Goal: Transaction & Acquisition: Purchase product/service

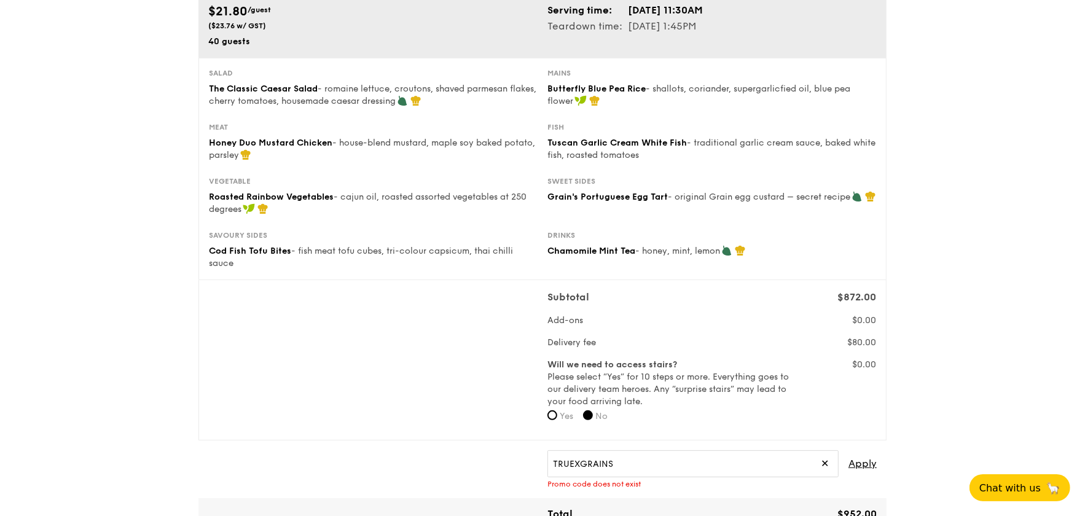
scroll to position [246, 0]
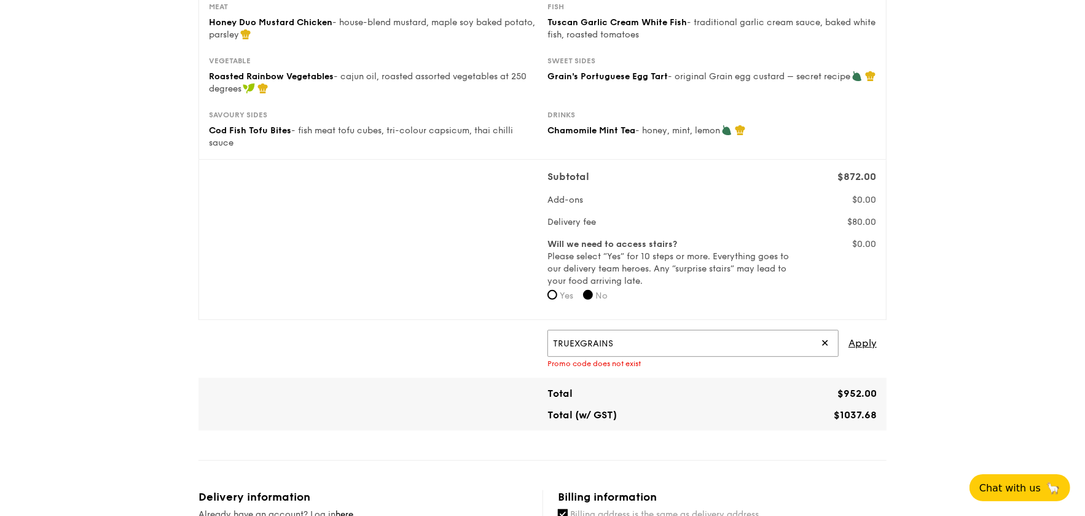
click at [641, 345] on input "TRUEXGRAINS" at bounding box center [693, 343] width 291 height 27
drag, startPoint x: 677, startPoint y: 340, endPoint x: 452, endPoint y: 337, distance: 224.3
click at [452, 337] on div "TRUEXGRAINS ✕ Apply Promo code does not exist" at bounding box center [542, 349] width 679 height 38
type input "IREADGRAINADS"
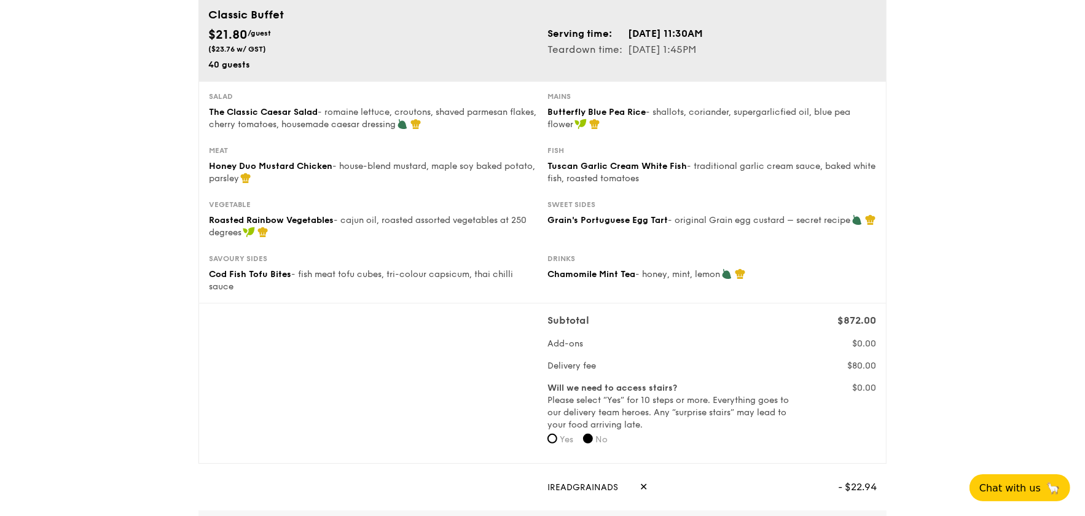
scroll to position [0, 0]
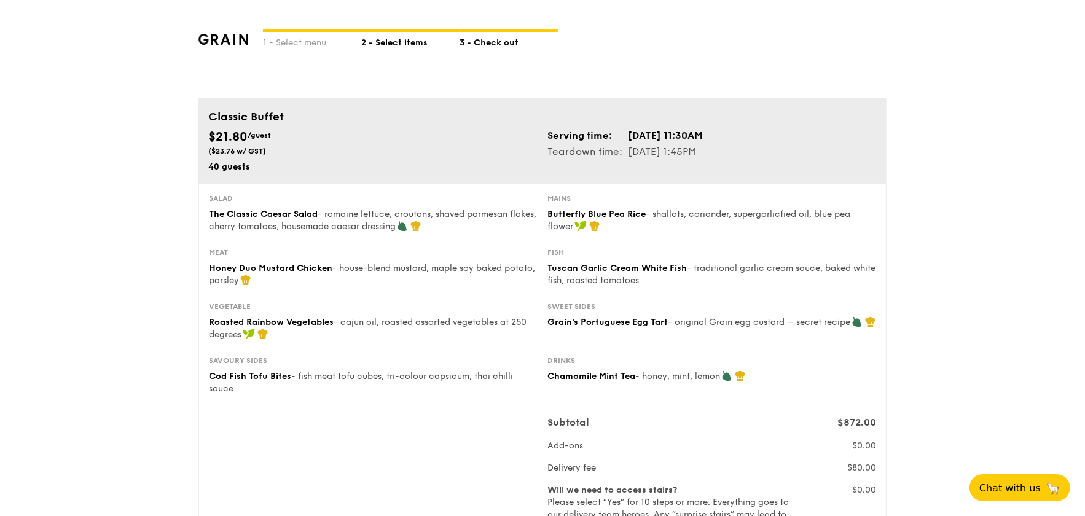
click at [403, 45] on div "2 - Select items" at bounding box center [410, 40] width 98 height 17
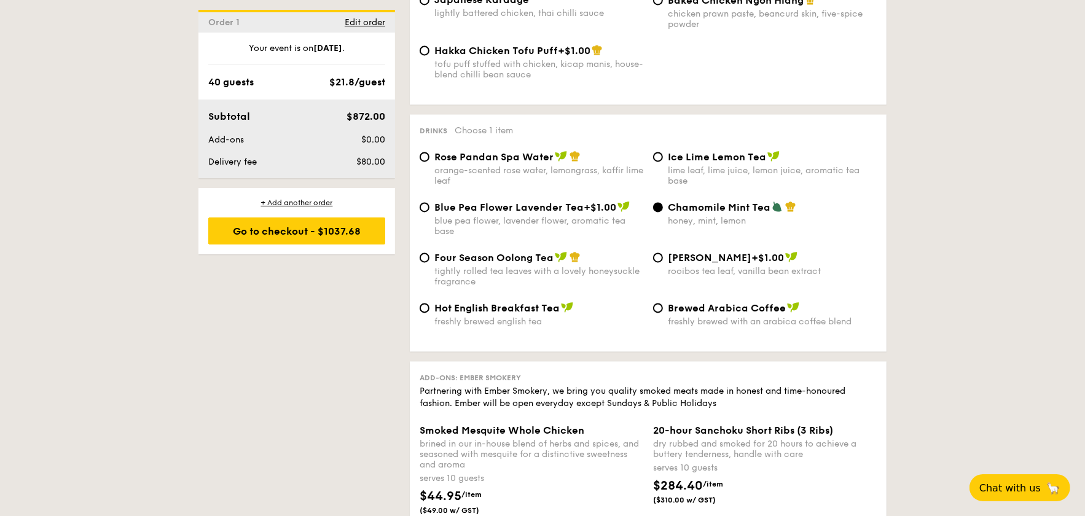
scroll to position [2274, 0]
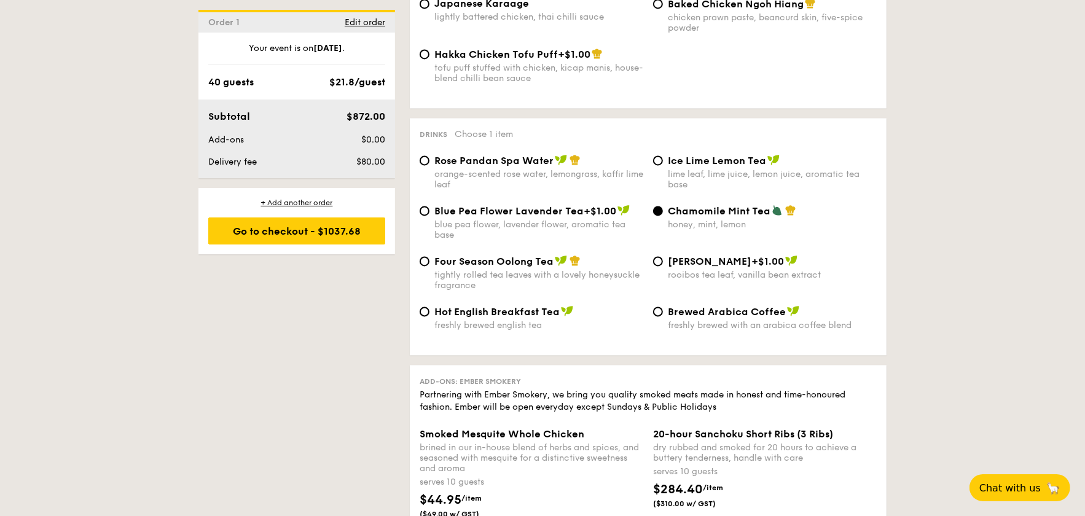
click at [486, 234] on div "Blue Pea Flower Lavender Tea +$1.00 blue pea flower, lavender flower, aromatic …" at bounding box center [539, 223] width 209 height 36
click at [430, 216] on input "Blue Pea Flower Lavender Tea +$1.00 blue pea flower, lavender flower, aromatic …" at bounding box center [425, 211] width 10 height 10
radio input "true"
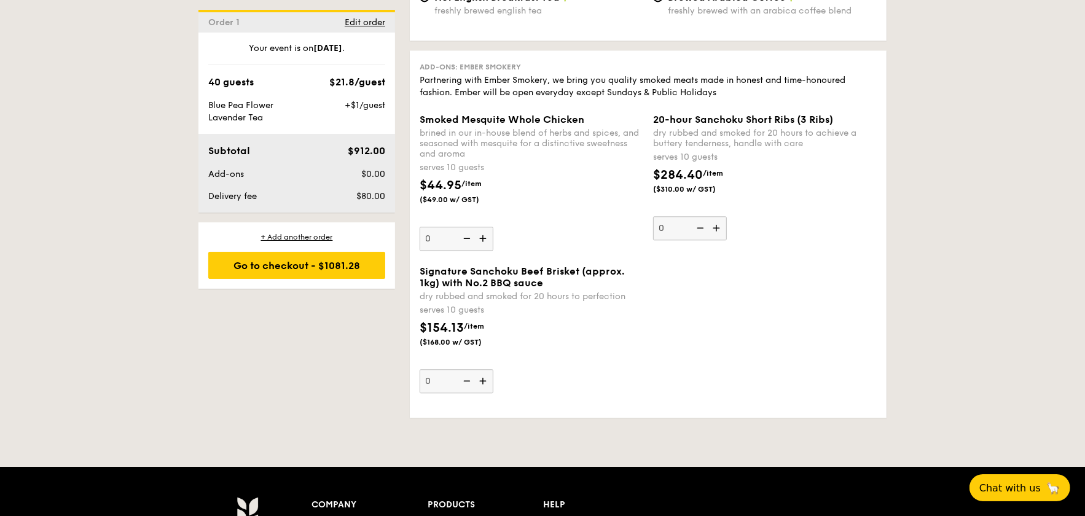
scroll to position [2642, 0]
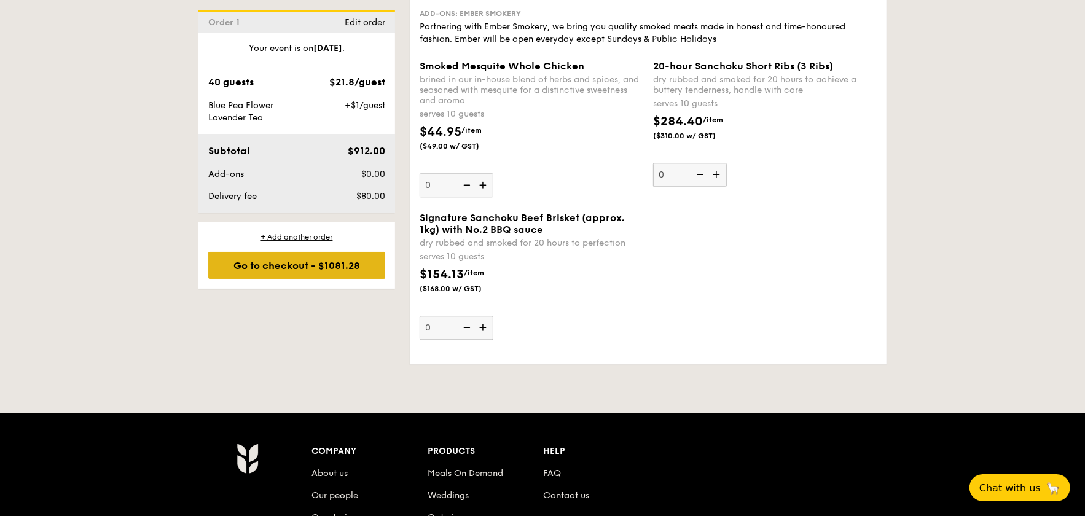
click at [278, 261] on div "Go to checkout - $1081.28" at bounding box center [296, 265] width 177 height 27
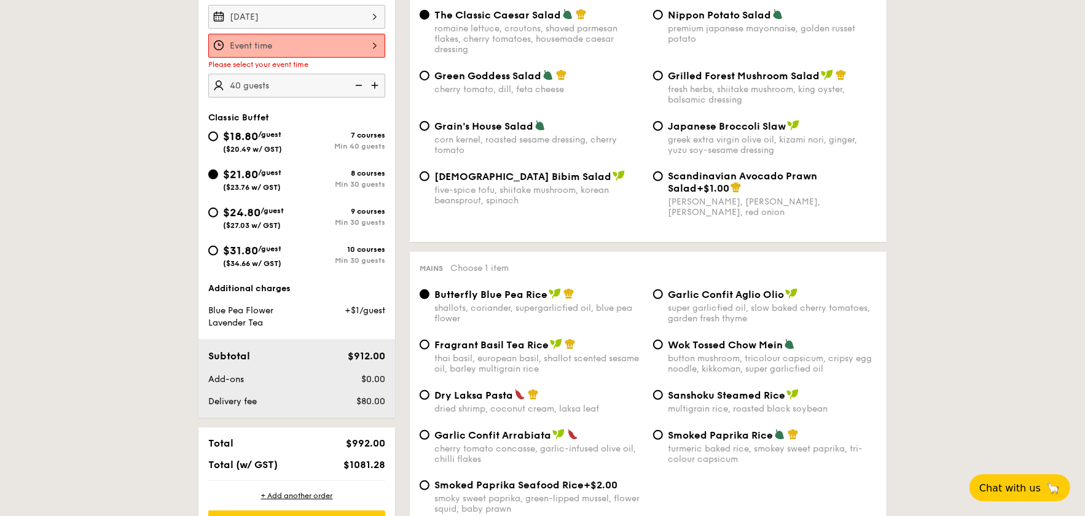
scroll to position [328, 0]
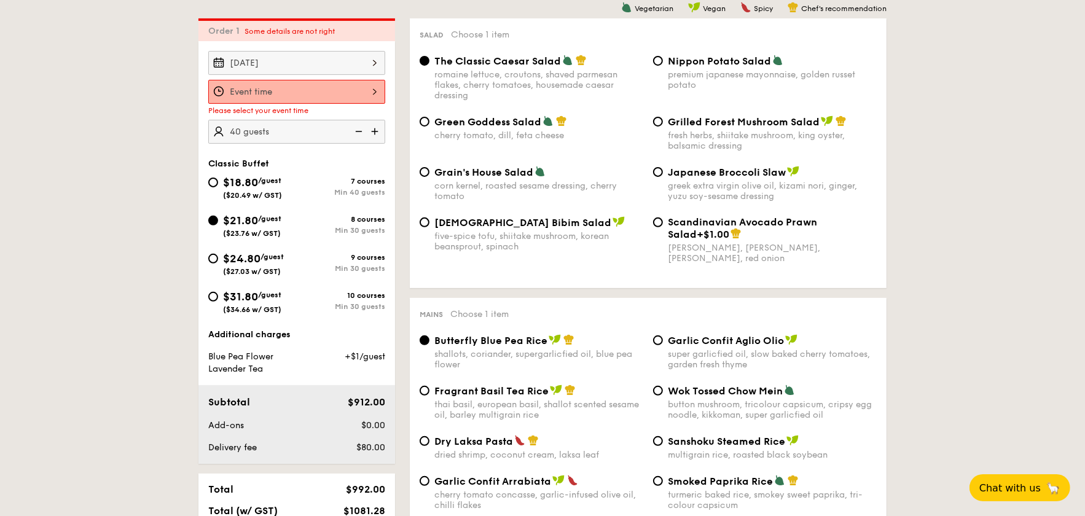
click at [331, 90] on div at bounding box center [296, 92] width 177 height 24
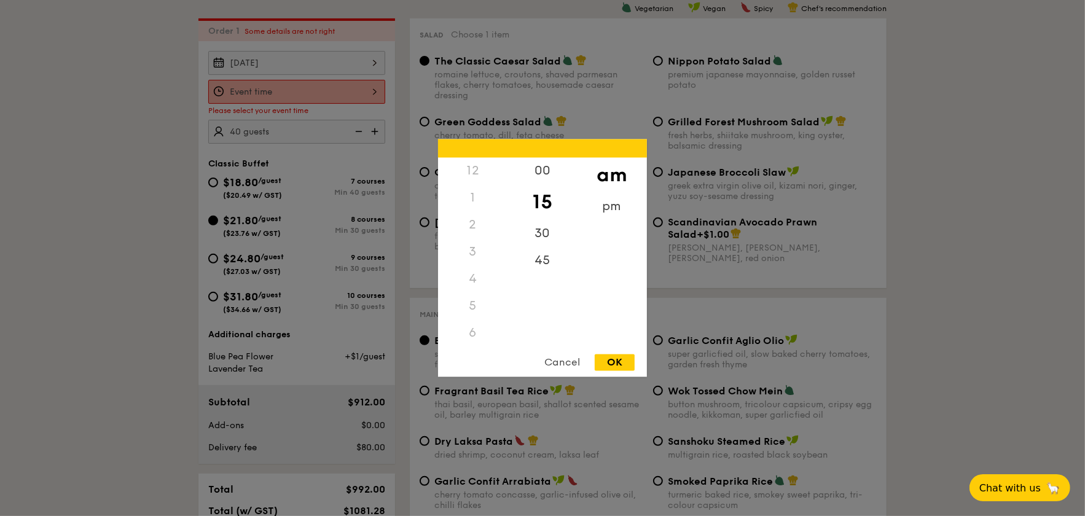
scroll to position [143, 0]
click at [537, 237] on div "30" at bounding box center [542, 239] width 69 height 36
click at [632, 356] on div "OK" at bounding box center [615, 363] width 40 height 17
type input "11:30AM"
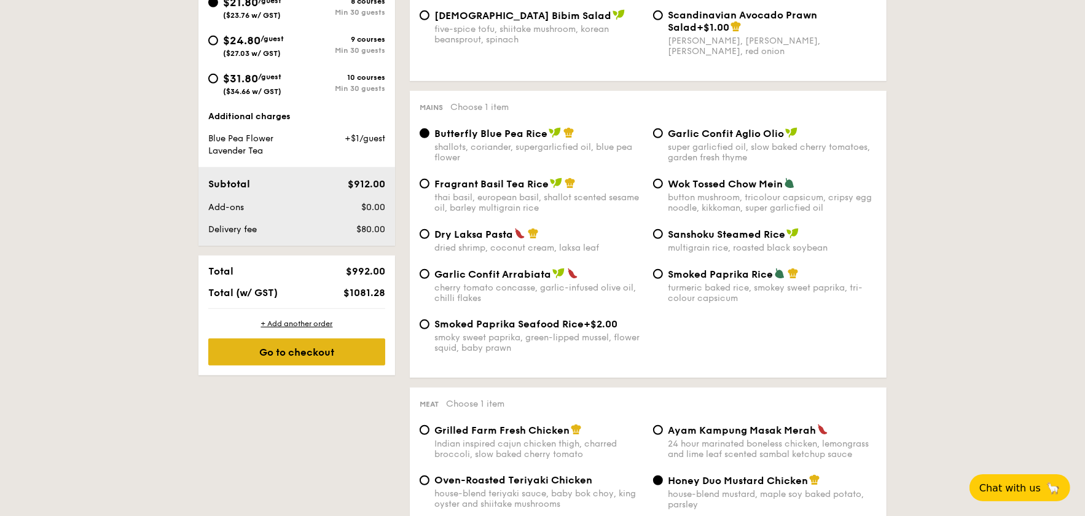
scroll to position [574, 0]
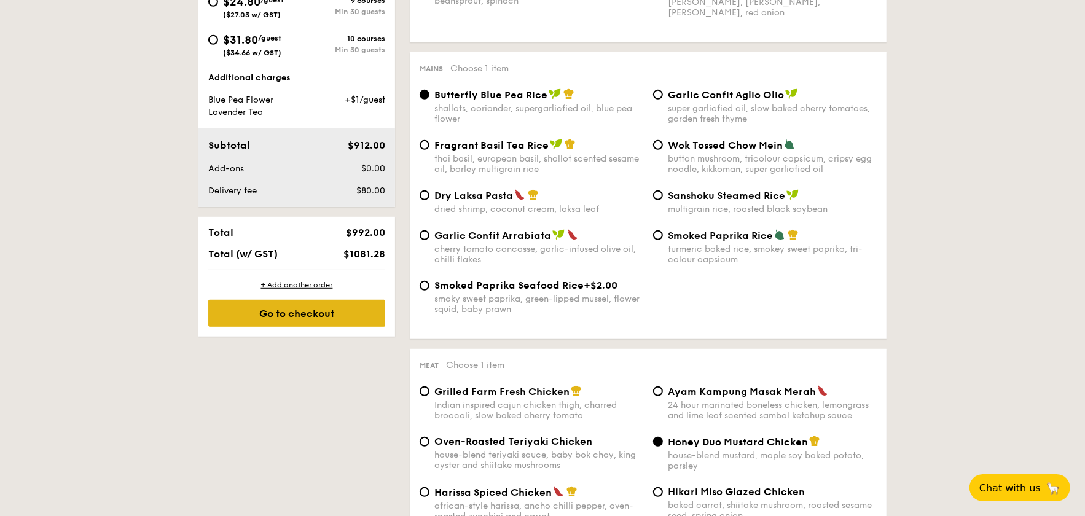
click at [281, 316] on div "Go to checkout" at bounding box center [296, 313] width 177 height 27
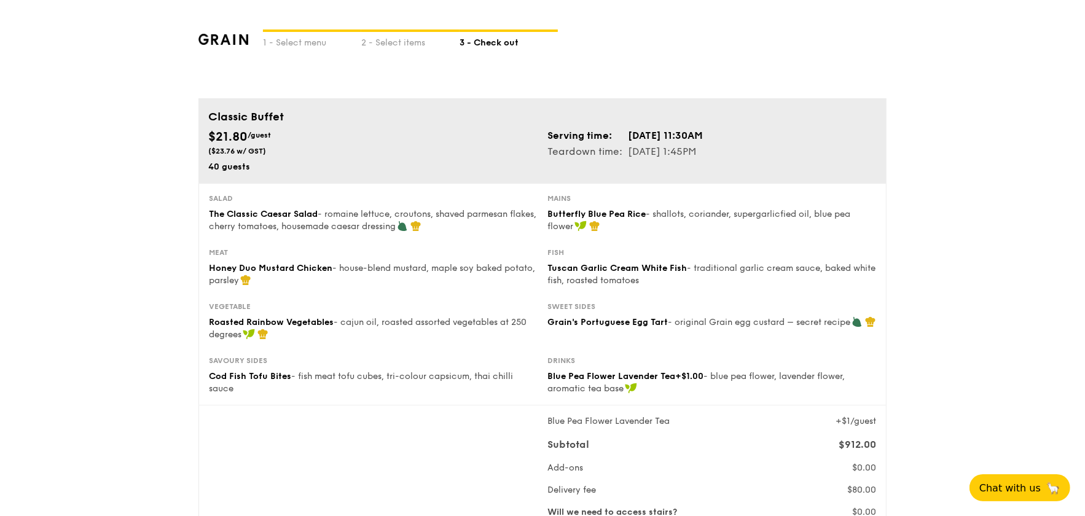
click at [702, 246] on div "Salad The Classic Caesar Salad - romaine lettuce, croutons, shaved parmesan fla…" at bounding box center [542, 221] width 677 height 54
click at [391, 38] on div "2 - Select items" at bounding box center [410, 40] width 98 height 17
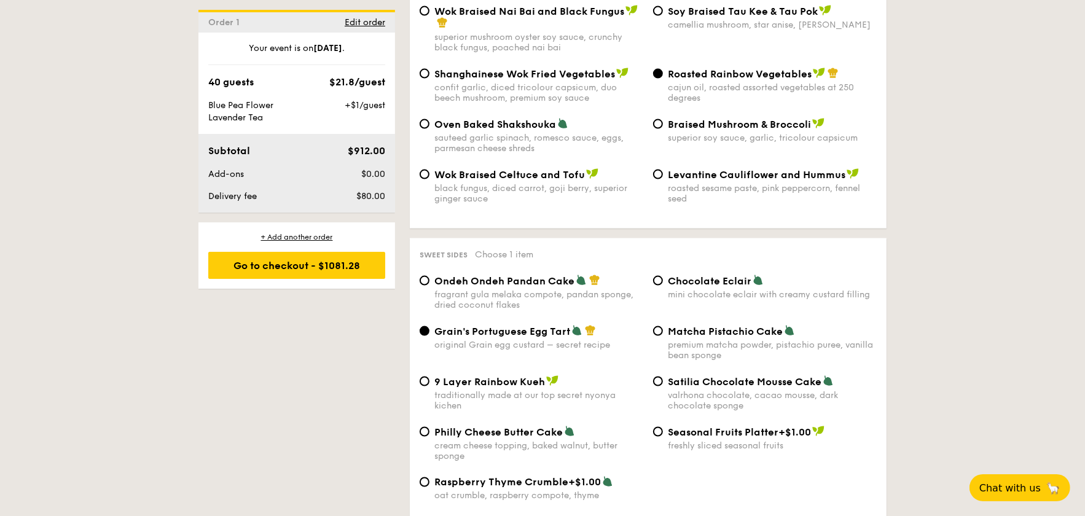
scroll to position [1536, 0]
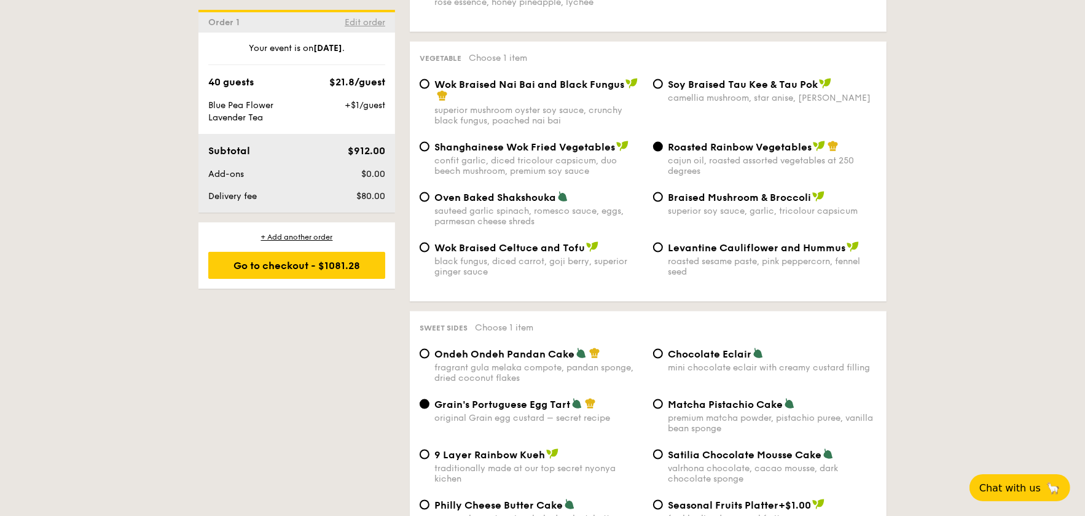
click at [364, 22] on span "Edit order" at bounding box center [365, 22] width 41 height 10
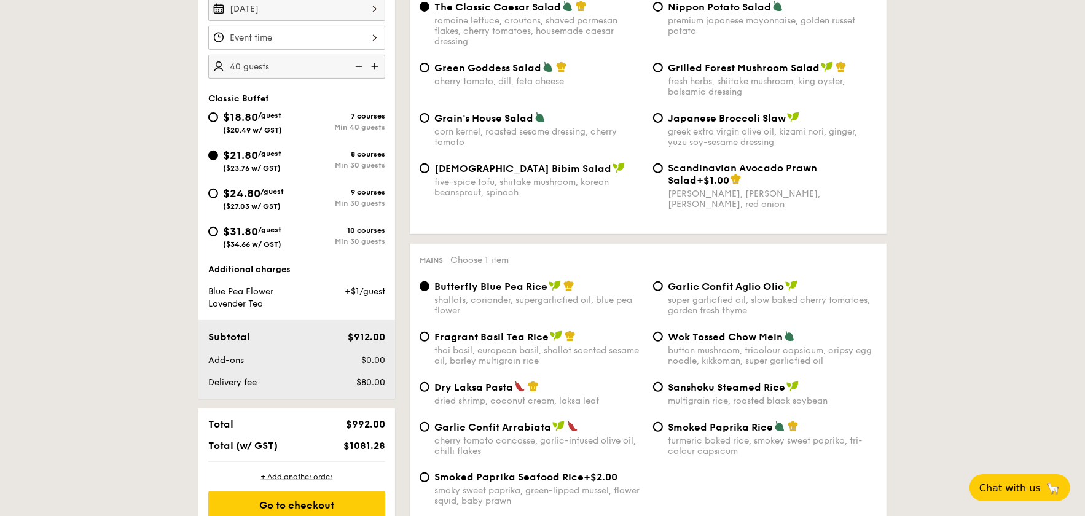
scroll to position [328, 0]
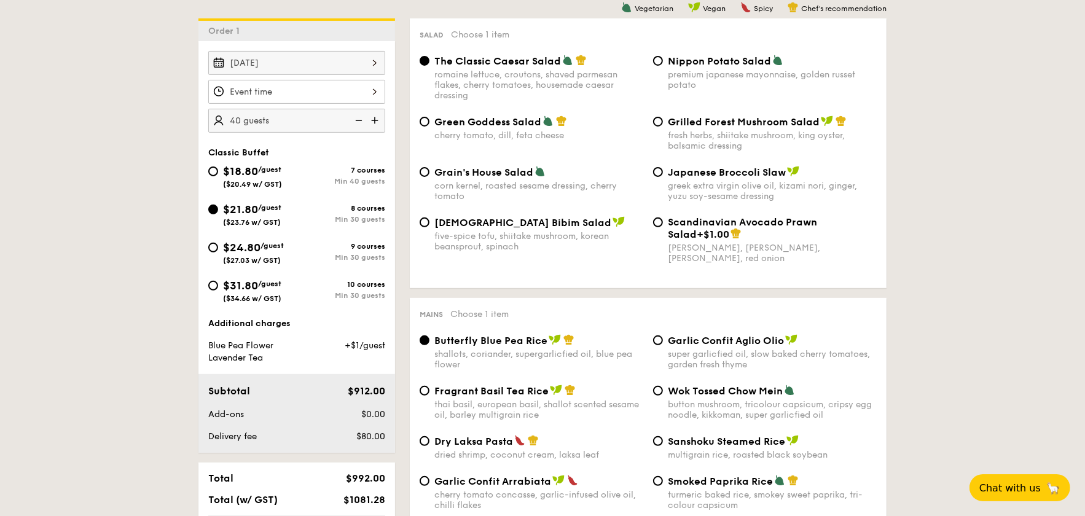
click at [219, 251] on div "$24.80 /guest ($27.03 w/ GST)" at bounding box center [252, 252] width 89 height 26
click at [218, 251] on input "$24.80 /guest ($27.03 w/ GST) 9 courses Min 30 guests" at bounding box center [213, 248] width 10 height 10
radio input "true"
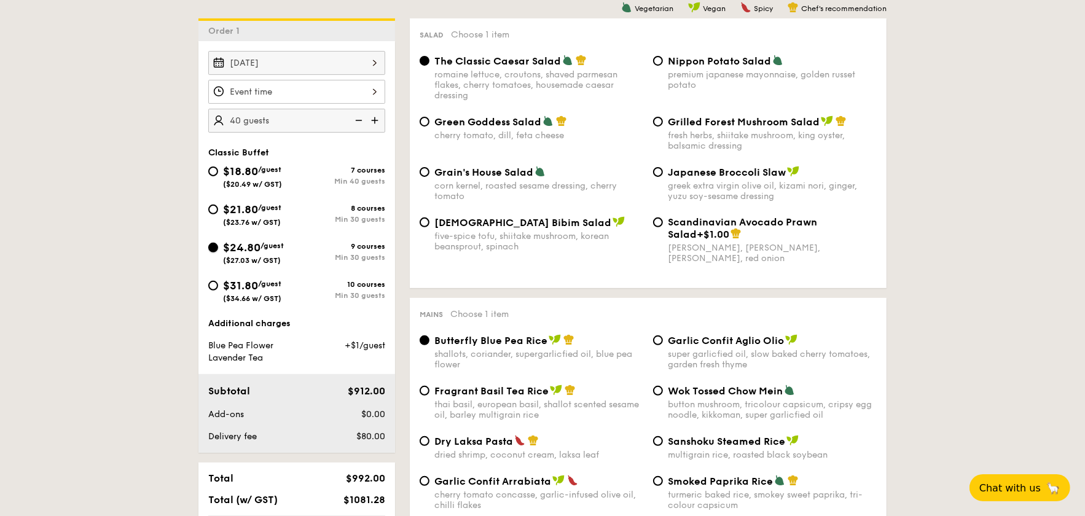
radio input "true"
radio input "false"
radio input "true"
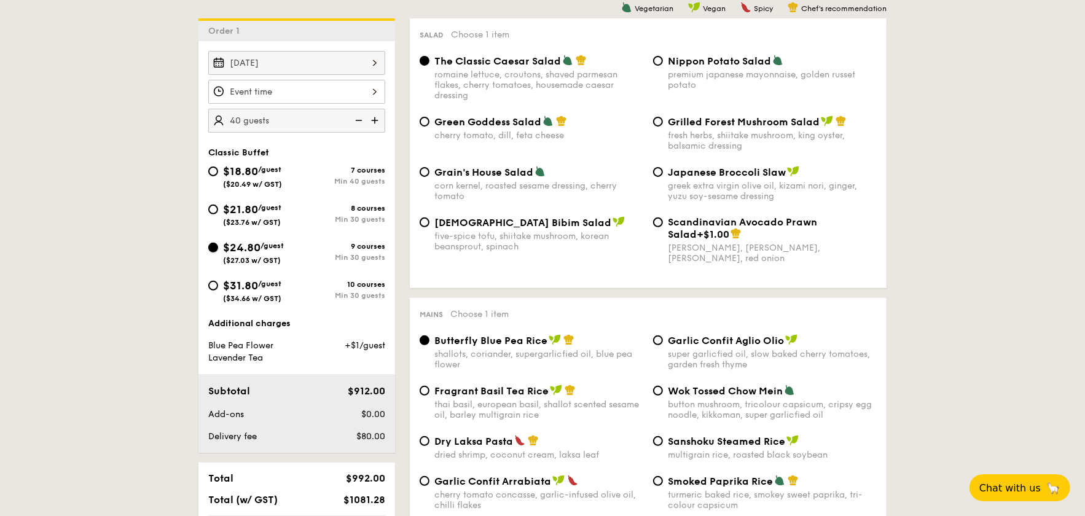
radio input "false"
radio input "true"
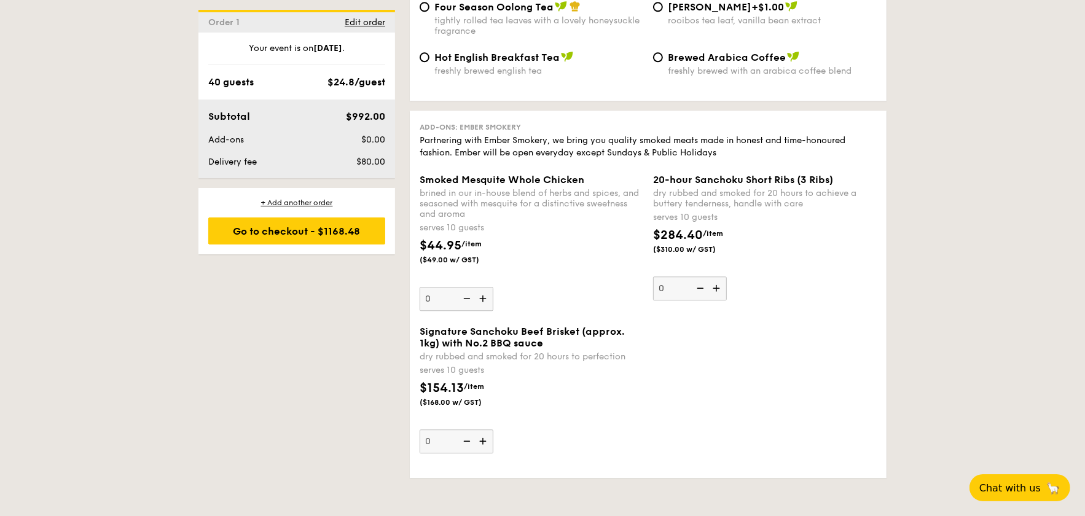
scroll to position [2541, 0]
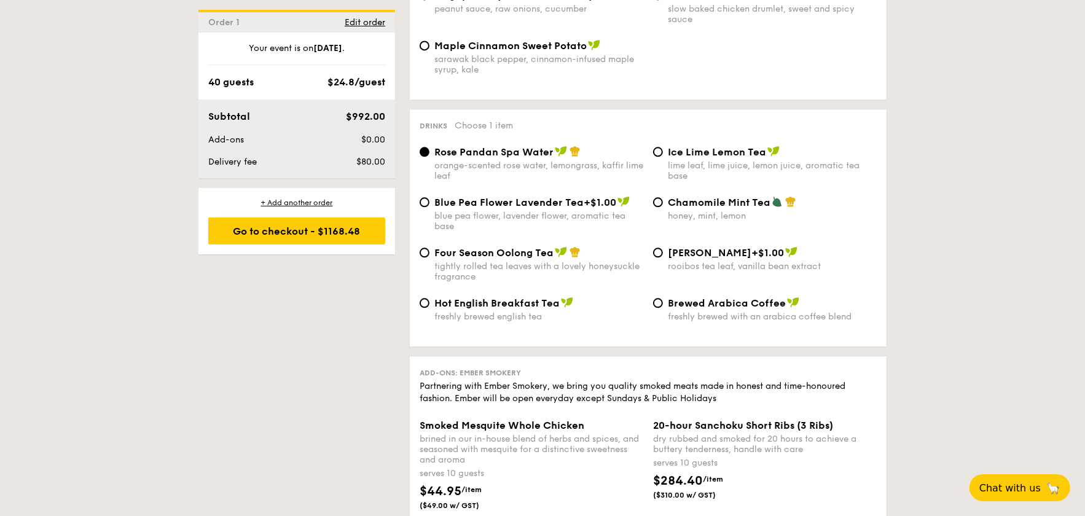
click at [705, 208] on span "Chamomile Mint Tea" at bounding box center [719, 203] width 103 height 12
click at [663, 207] on input "Chamomile Mint Tea honey, mint, lemon" at bounding box center [658, 202] width 10 height 10
radio input "true"
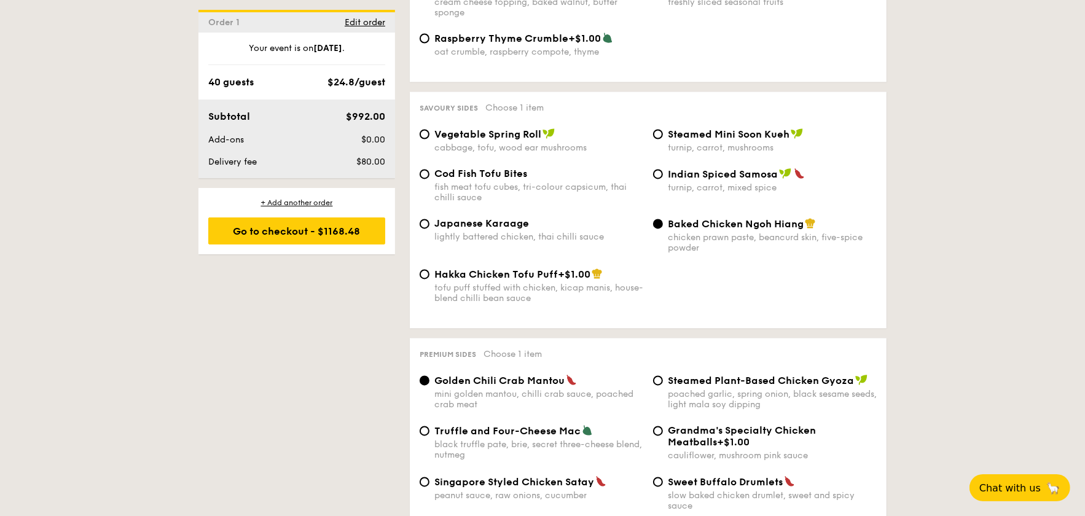
scroll to position [2049, 0]
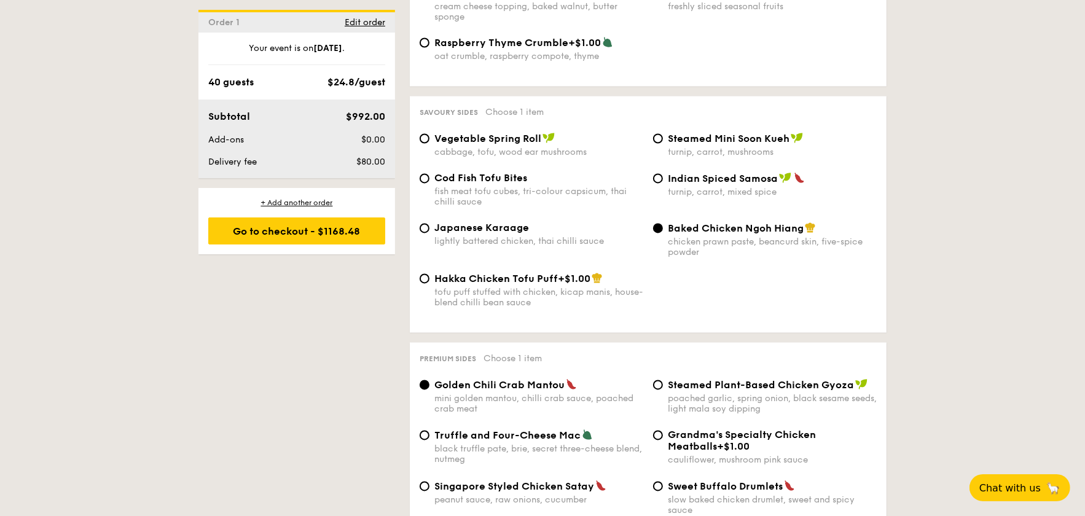
click at [478, 202] on div "fish meat tofu cubes, tri-colour capsicum, thai chilli sauce" at bounding box center [539, 197] width 209 height 21
click at [430, 184] on input "Cod Fish Tofu Bites fish meat tofu cubes, tri-colour capsicum, thai chilli sauce" at bounding box center [425, 179] width 10 height 10
radio input "true"
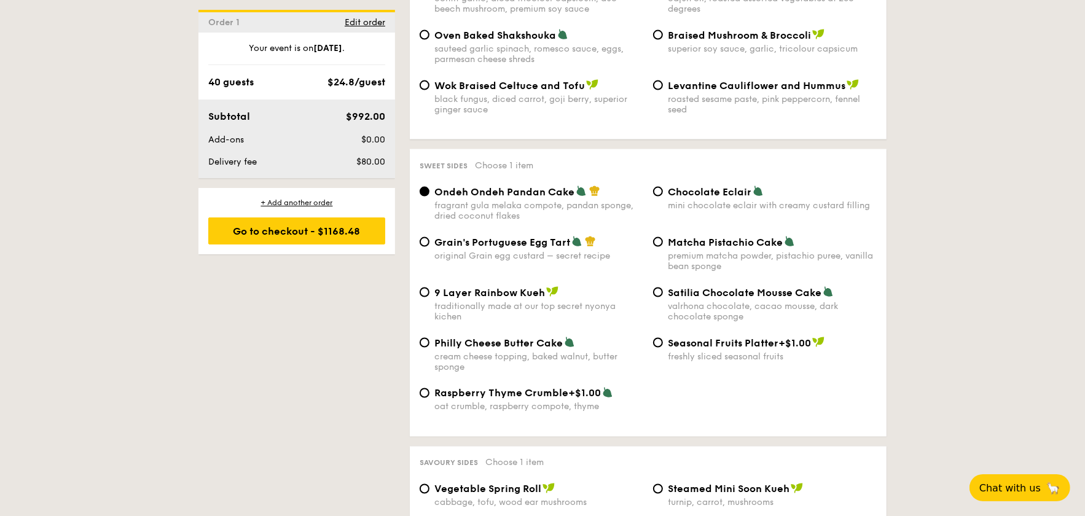
scroll to position [1680, 0]
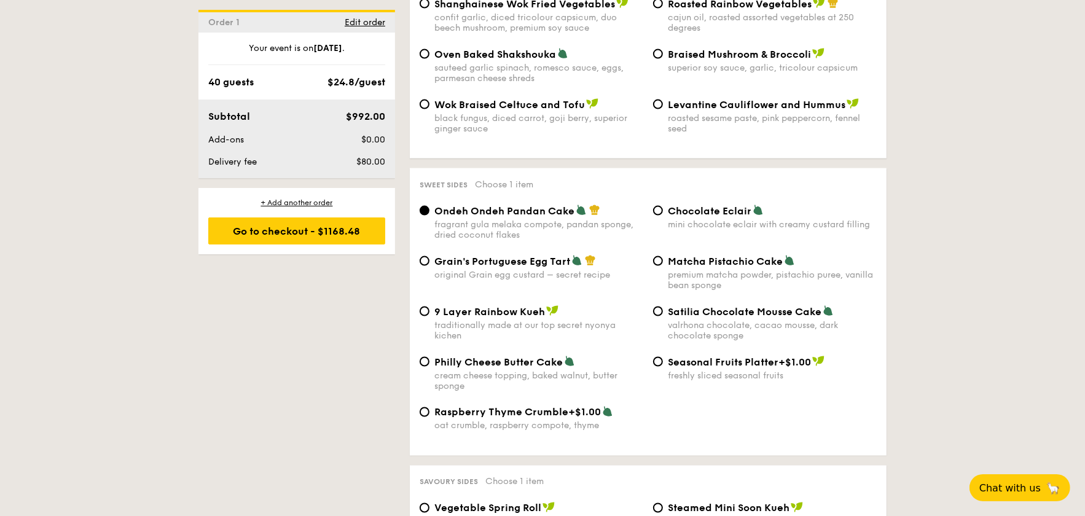
click at [519, 280] on div "original Grain egg custard – secret recipe" at bounding box center [539, 275] width 209 height 10
click at [430, 266] on input "Grain's Portuguese Egg Tart original Grain egg custard – secret recipe" at bounding box center [425, 261] width 10 height 10
radio input "true"
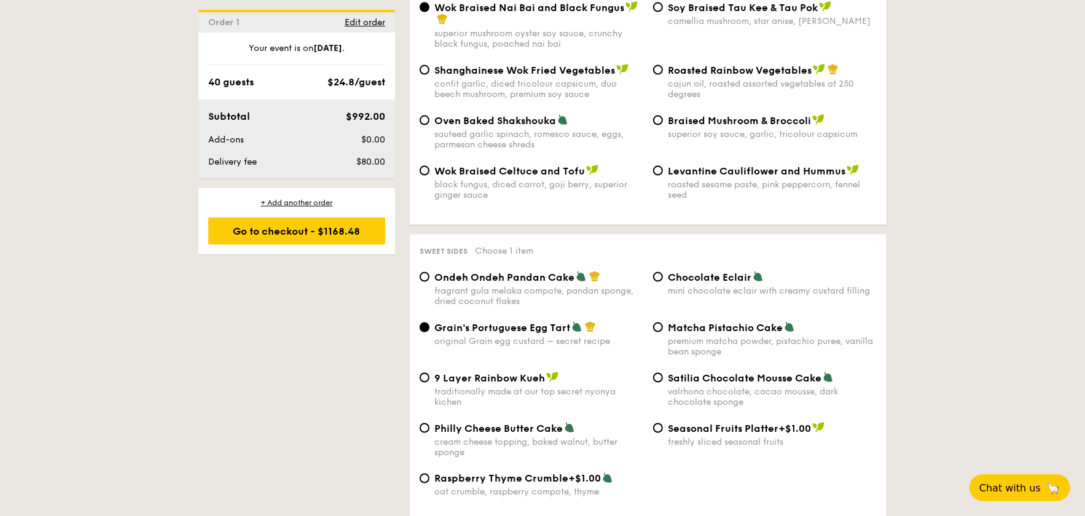
scroll to position [1557, 0]
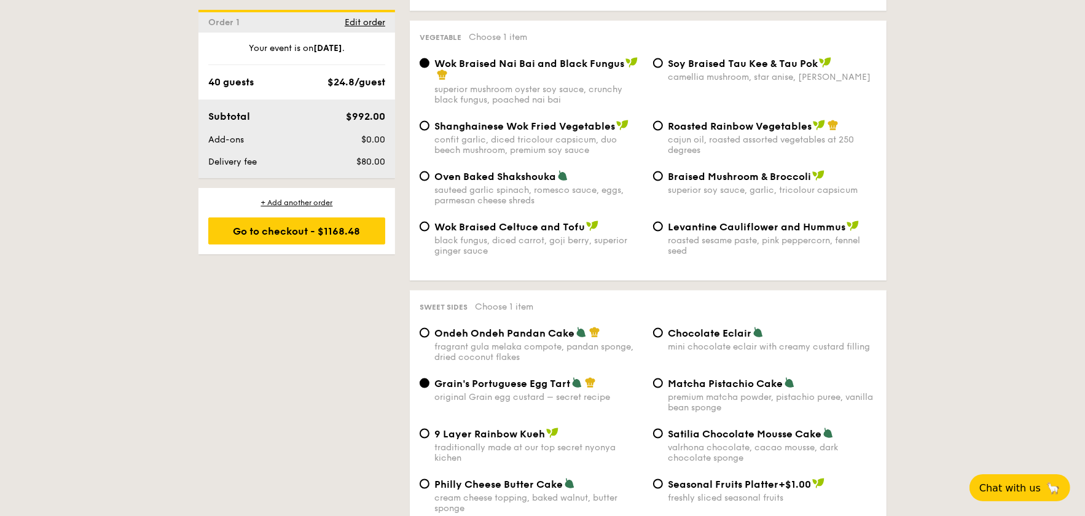
click at [726, 143] on div "Roasted Rainbow Vegetables cajun oil, roasted assorted vegetables at 250 degrees" at bounding box center [772, 138] width 209 height 36
click at [663, 131] on input "Roasted Rainbow Vegetables cajun oil, roasted assorted vegetables at 250 degrees" at bounding box center [658, 126] width 10 height 10
radio input "true"
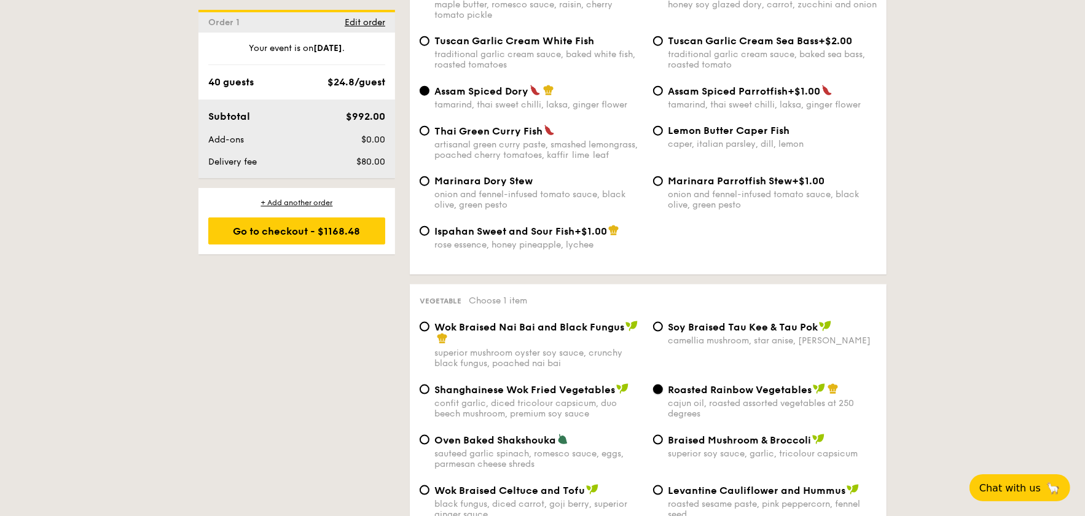
scroll to position [1250, 0]
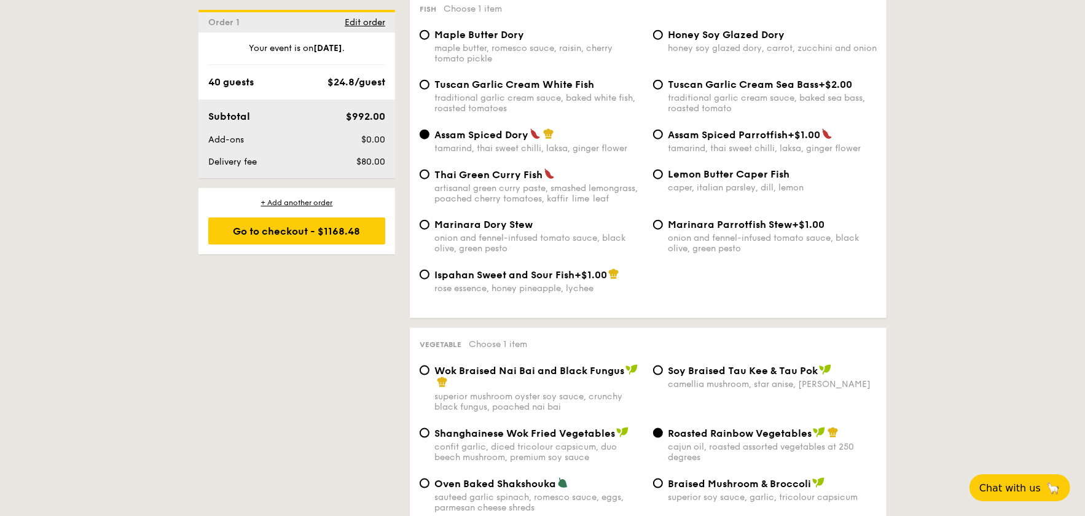
click at [549, 105] on div "traditional garlic cream sauce, baked white fish, roasted tomatoes" at bounding box center [539, 103] width 209 height 21
click at [430, 90] on input "Tuscan Garlic Cream White Fish traditional garlic cream sauce, baked white fish…" at bounding box center [425, 85] width 10 height 10
radio input "true"
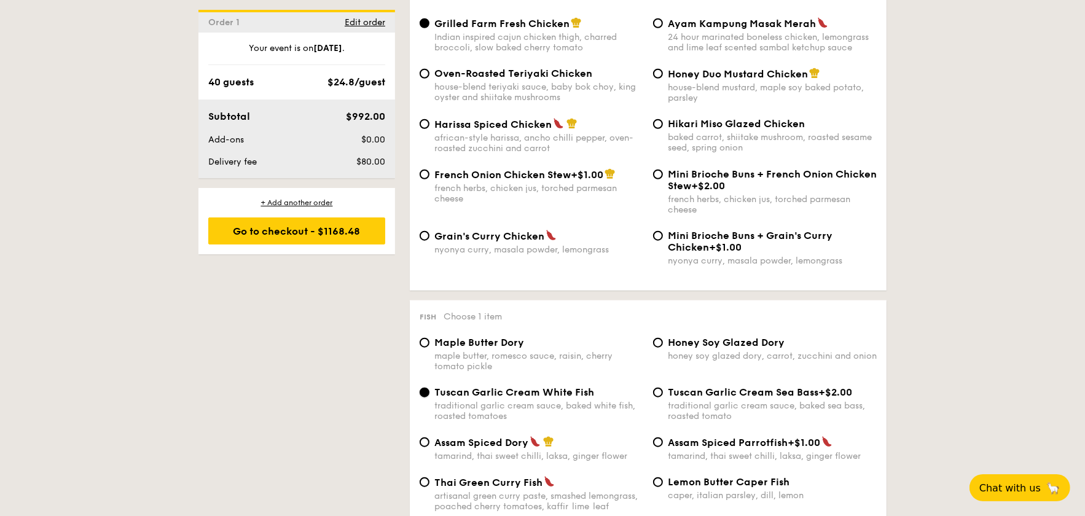
scroll to position [881, 0]
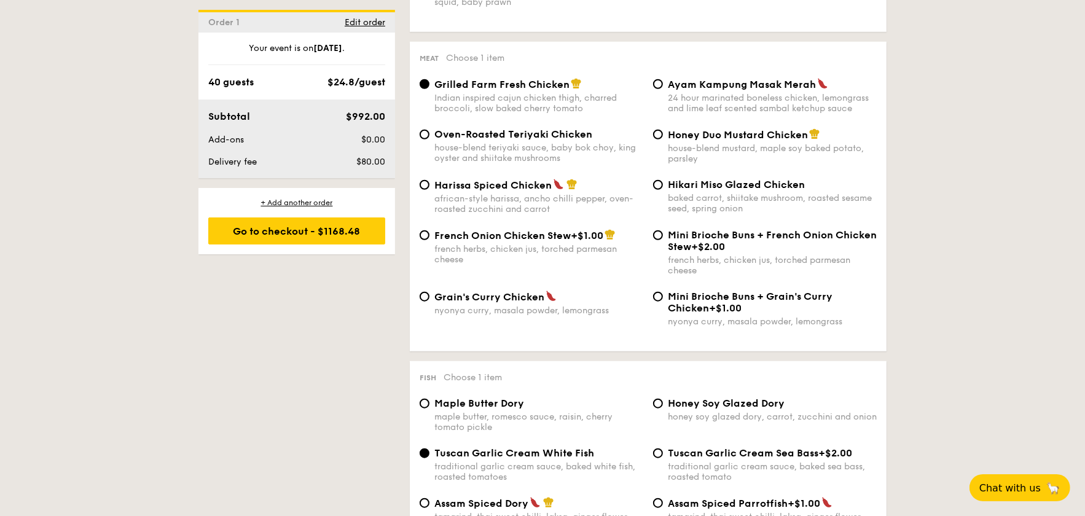
click at [729, 141] on span "Honey Duo Mustard Chicken" at bounding box center [738, 135] width 140 height 12
click at [663, 140] on input "Honey Duo Mustard Chicken house-blend mustard, maple soy baked potato, parsley" at bounding box center [658, 135] width 10 height 10
radio input "true"
click at [744, 141] on span "Honey Duo Mustard Chicken" at bounding box center [738, 135] width 140 height 12
click at [663, 140] on input "Honey Duo Mustard Chicken house-blend mustard, maple soy baked potato, parsley" at bounding box center [658, 135] width 10 height 10
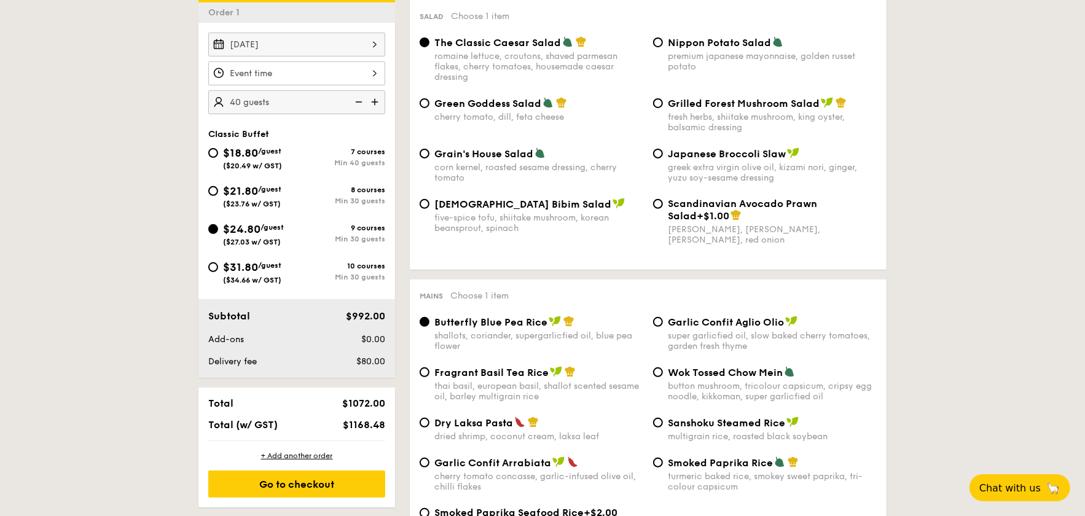
scroll to position [328, 0]
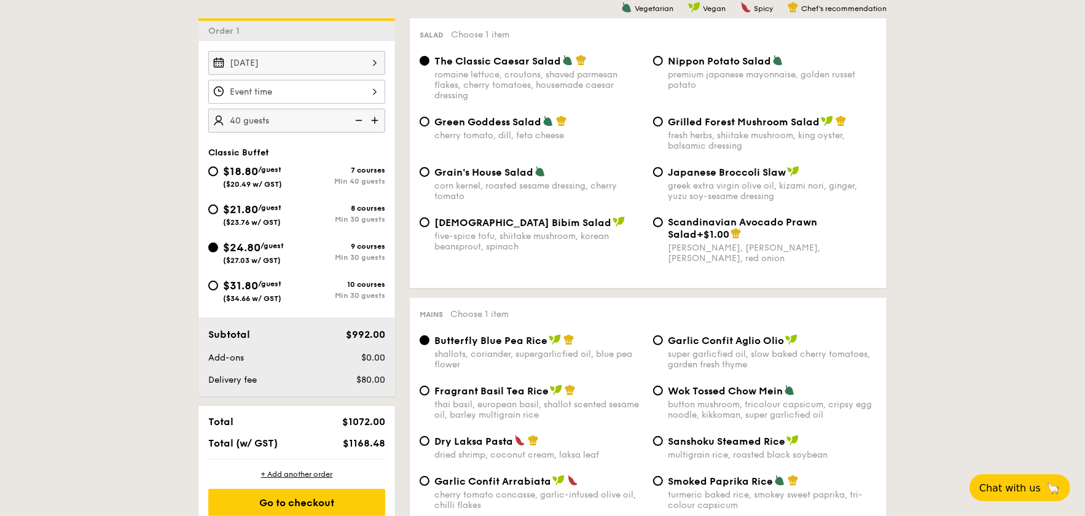
click at [305, 87] on div at bounding box center [296, 92] width 177 height 24
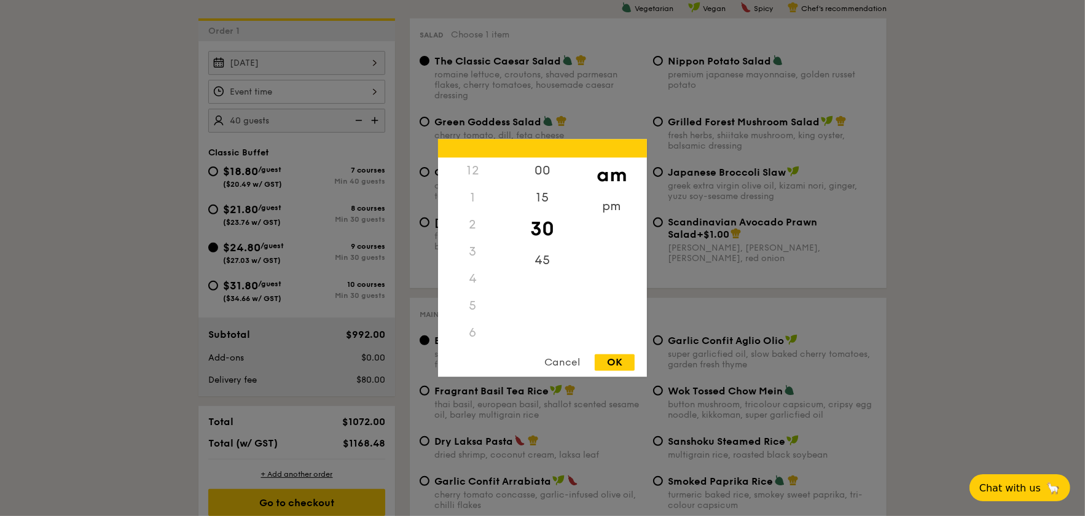
scroll to position [143, 0]
click at [605, 362] on div "OK" at bounding box center [615, 363] width 40 height 17
type input "11:30AM"
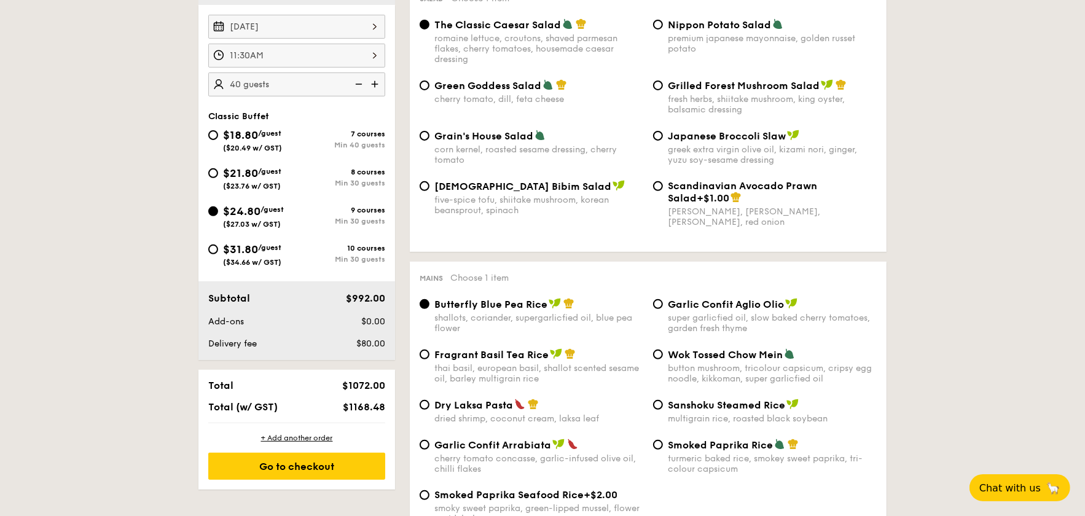
scroll to position [390, 0]
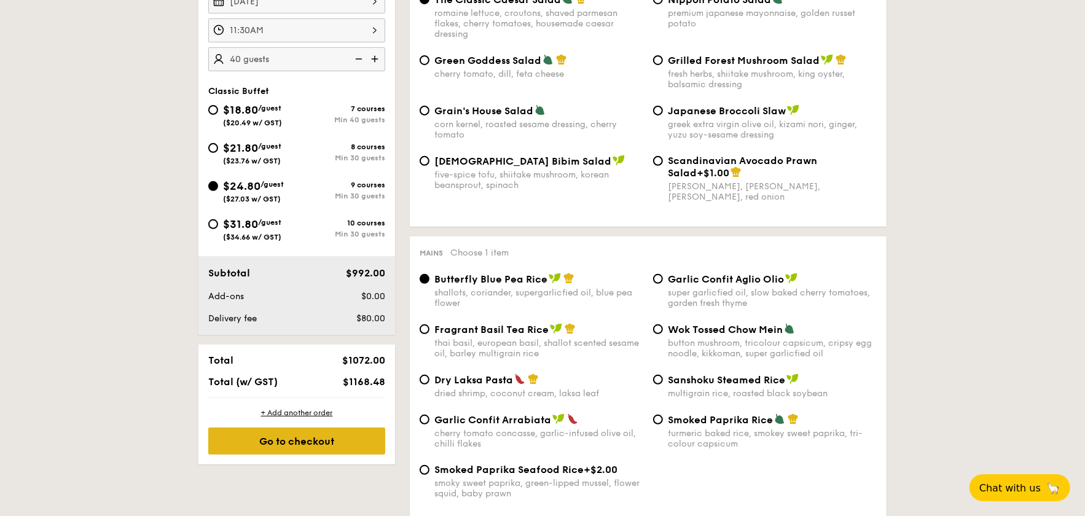
click at [320, 441] on div "Go to checkout" at bounding box center [296, 441] width 177 height 27
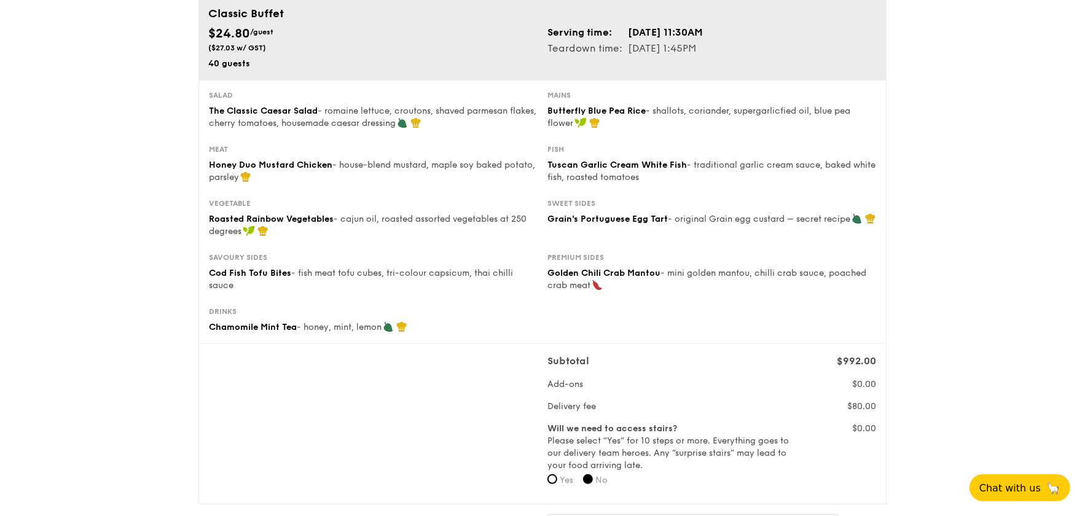
scroll to position [246, 0]
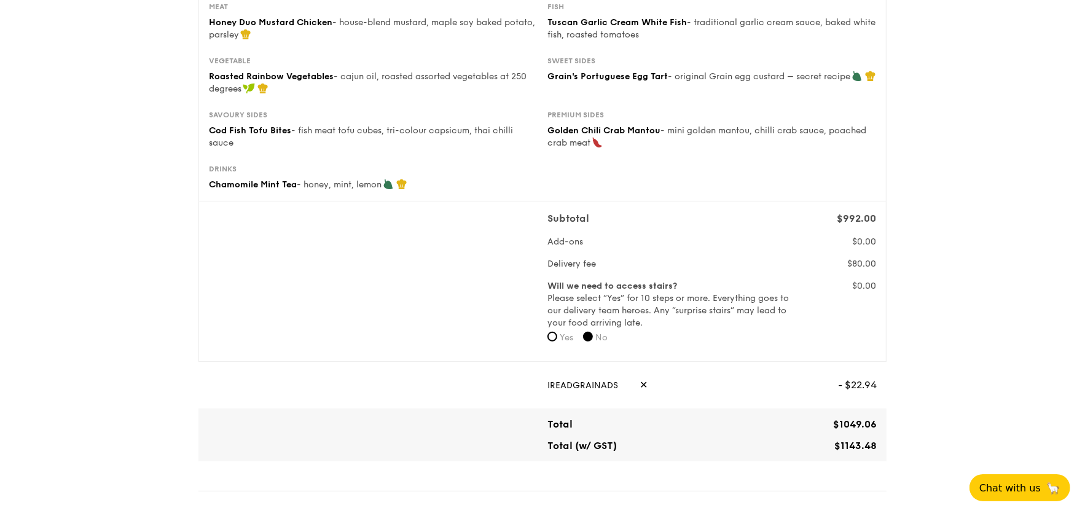
click at [943, 386] on div "1 - Select menu 2 - Select items 3 - Check out Classic Buffet $24.80 /guest ($2…" at bounding box center [542, 463] width 1085 height 1418
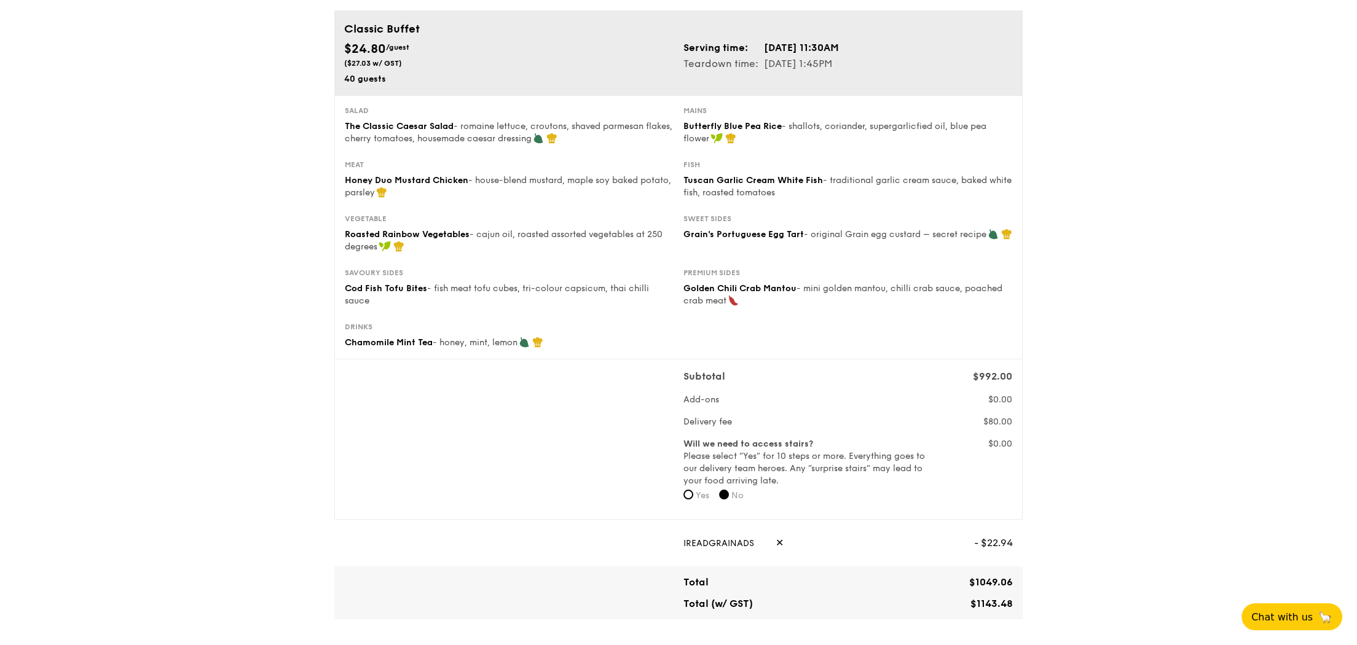
scroll to position [108, 0]
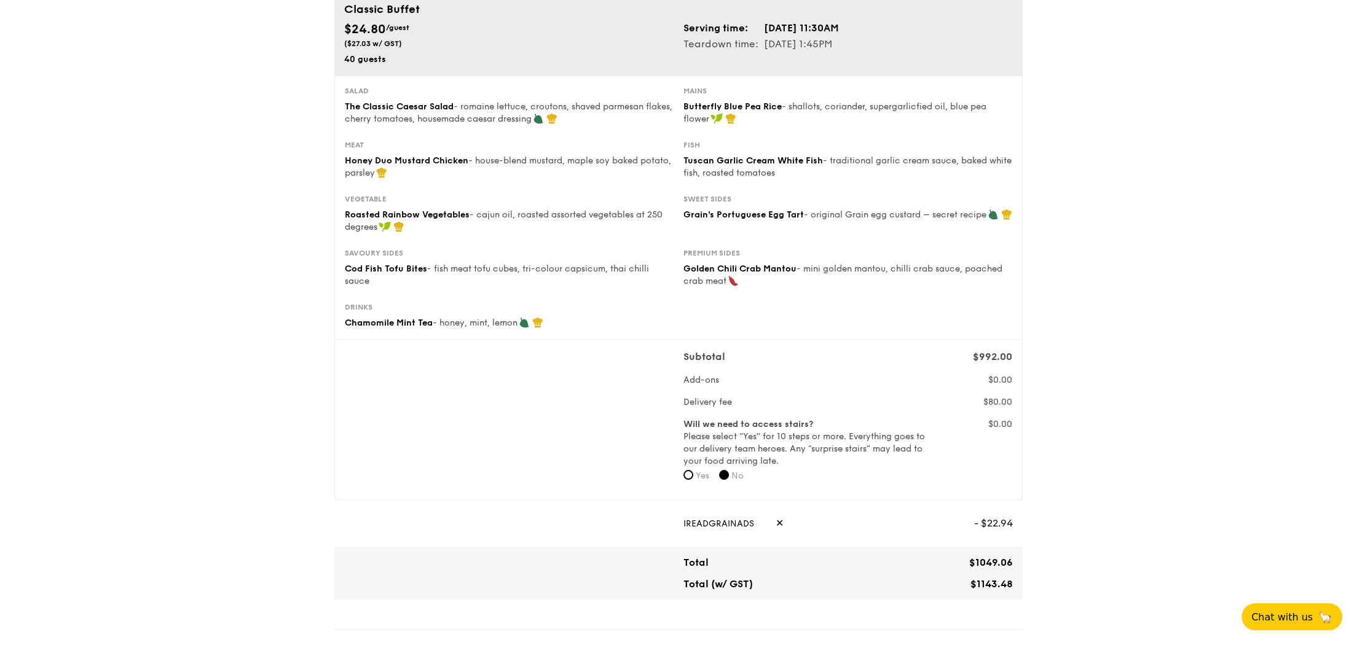
click at [1085, 443] on div "1 - Select menu 2 - Select items 3 - Check out Classic Buffet $24.80 /guest ($2…" at bounding box center [678, 601] width 1357 height 1418
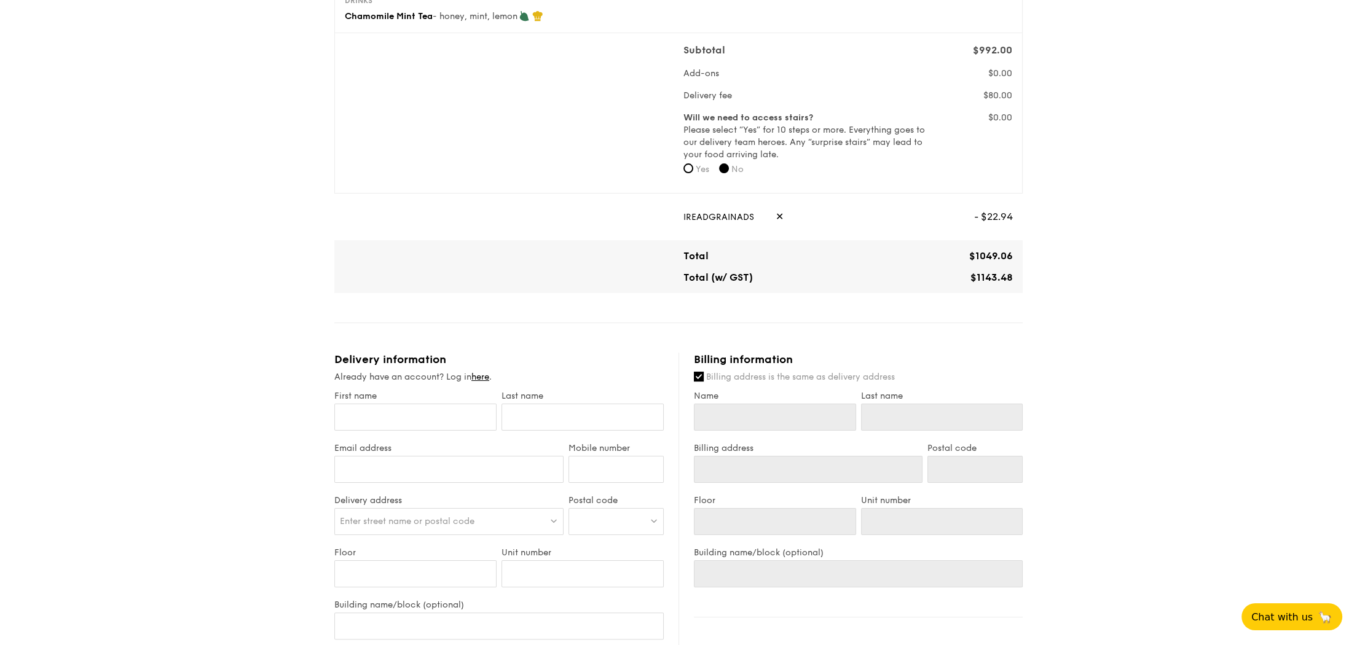
scroll to position [415, 0]
click at [458, 426] on input "First name" at bounding box center [415, 416] width 162 height 27
type input "V"
type input "Va"
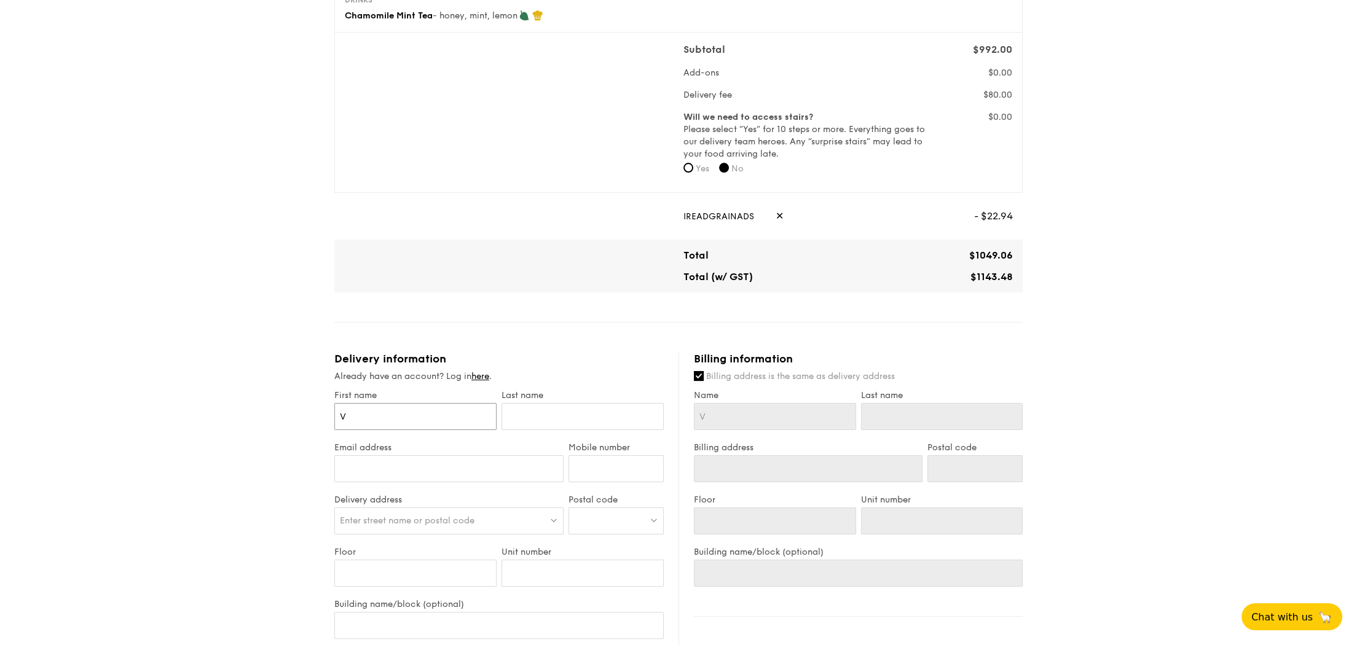
type input "Va"
type input "Val"
type input "Valer"
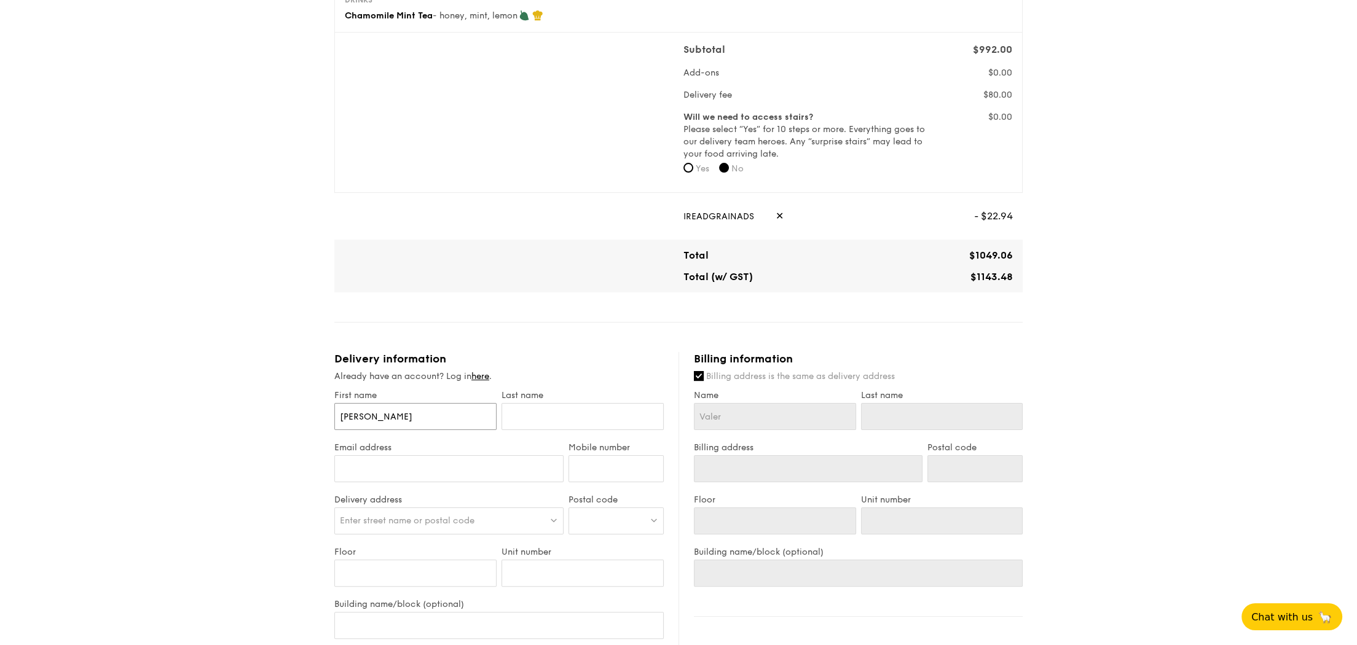
type input "Valerie"
type input "S"
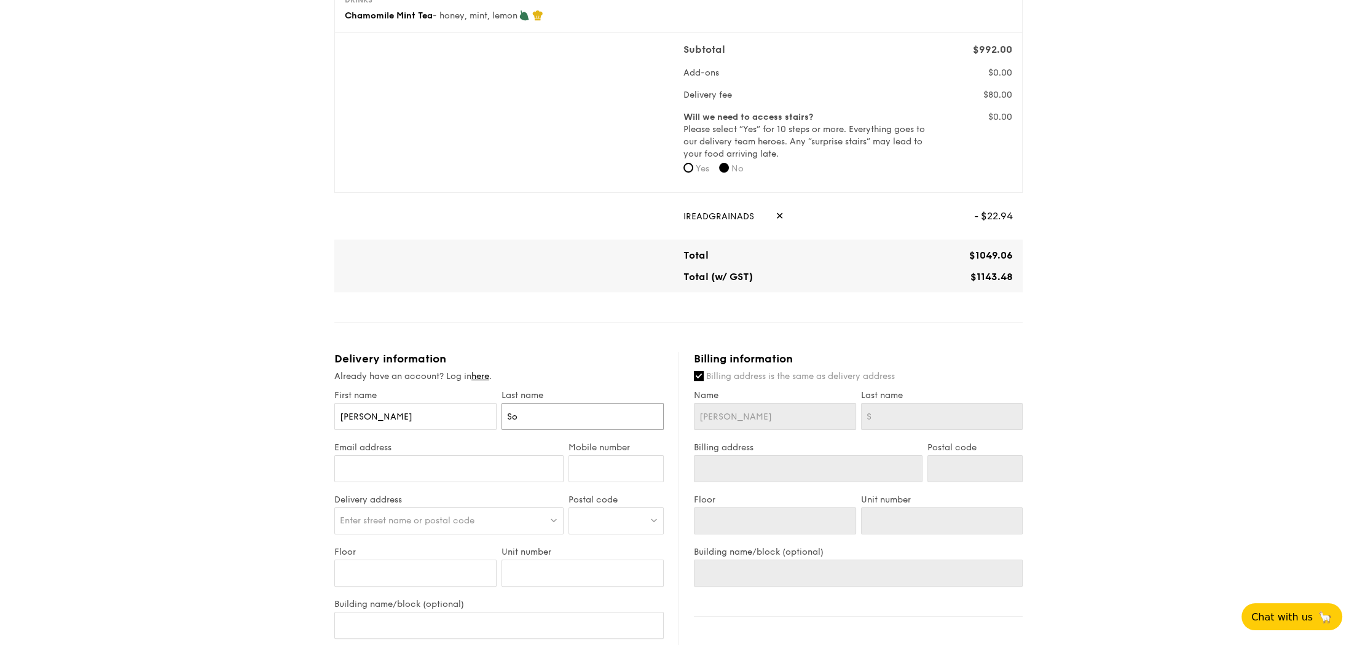
type input "Soh"
type input "valerie.soh@hotmail.com"
type input "90696860"
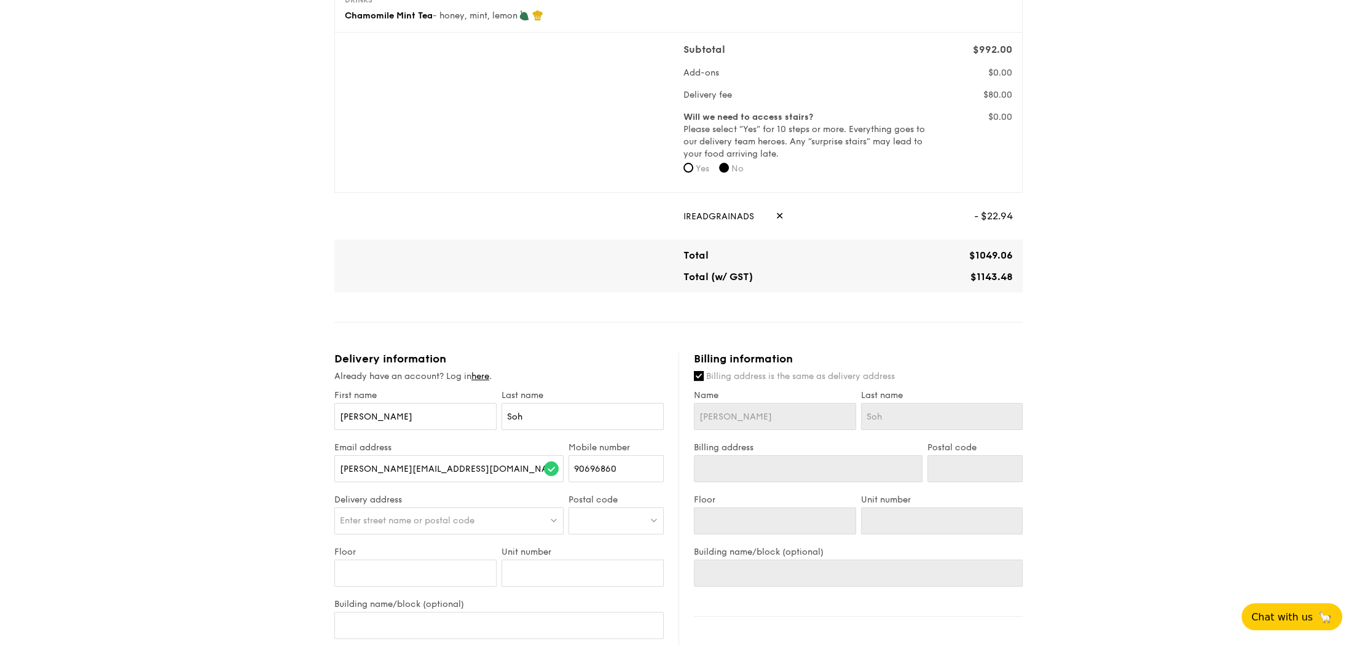
click at [403, 512] on div "Enter street name or postal code" at bounding box center [448, 521] width 229 height 27
type input "2"
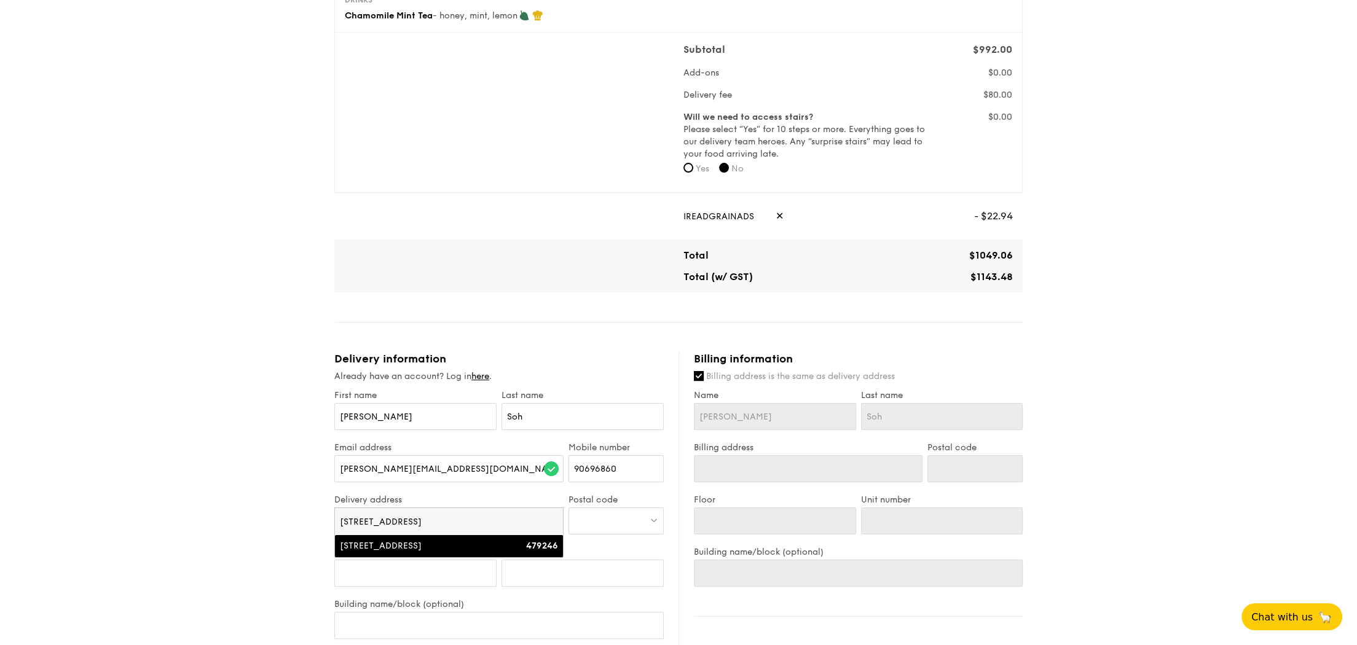
type input "762 Bedok Reservoir Road"
click at [438, 516] on li "762 Bedok Reservoir Road 479246" at bounding box center [449, 546] width 228 height 22
type input "762 Bedok Reservoir Road"
type input "479246"
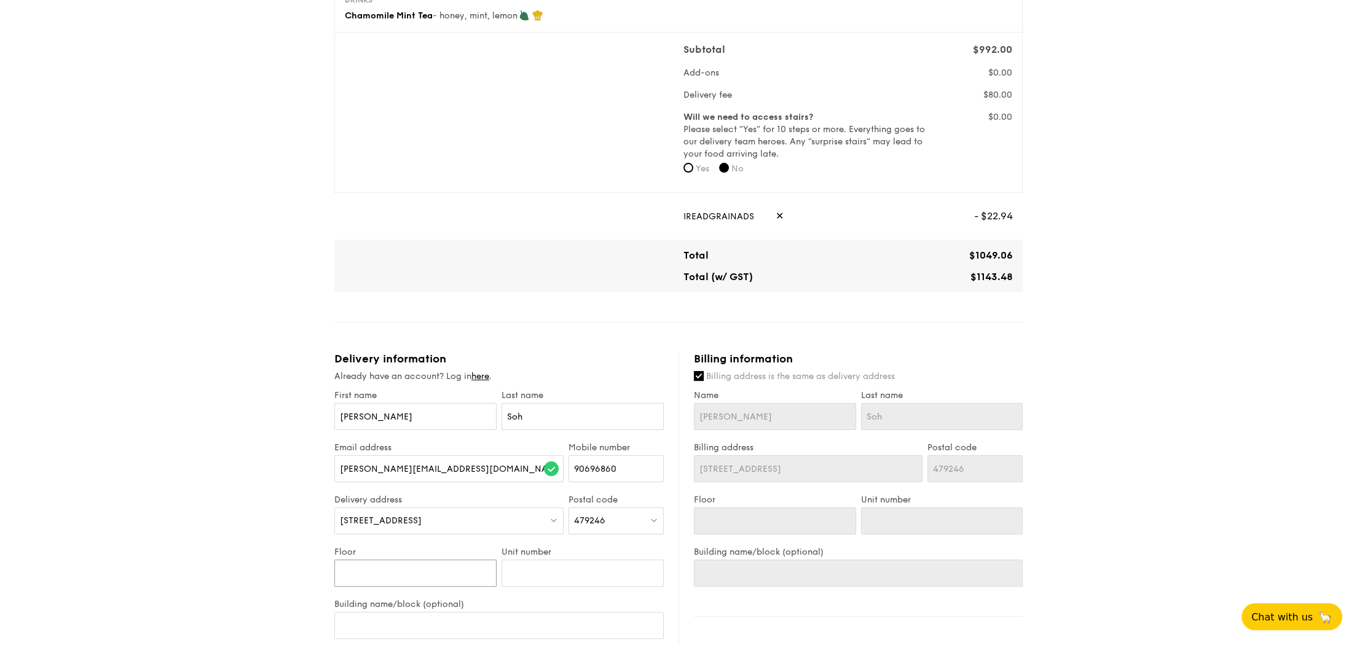
click at [414, 516] on input "Floor" at bounding box center [415, 573] width 162 height 27
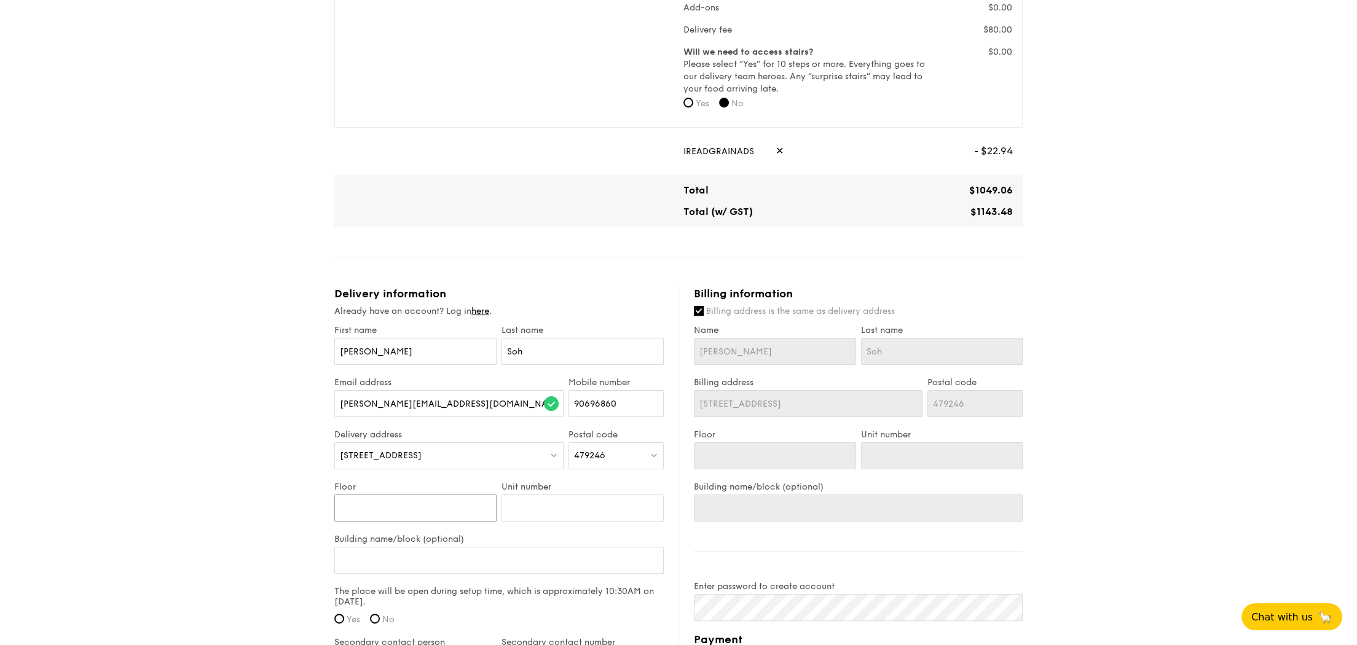
scroll to position [568, 0]
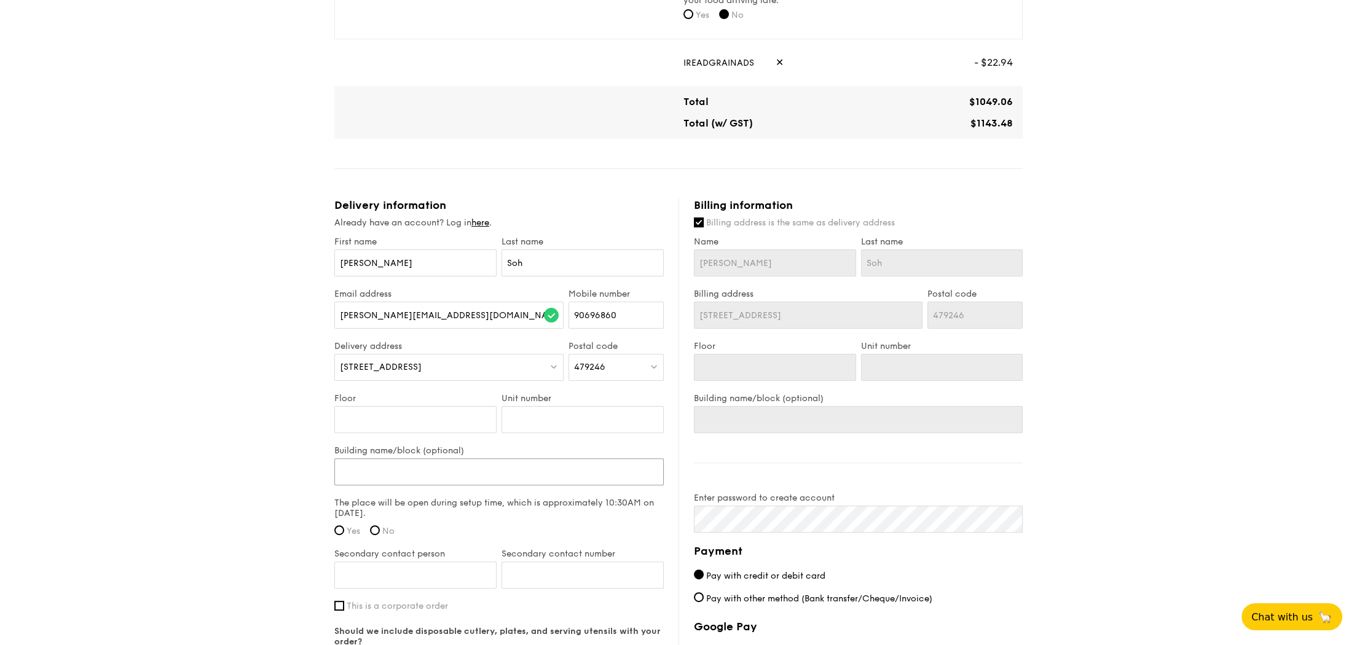
click at [517, 465] on input "Building name/block (optional)" at bounding box center [498, 471] width 329 height 27
type input "W"
type input "Wa"
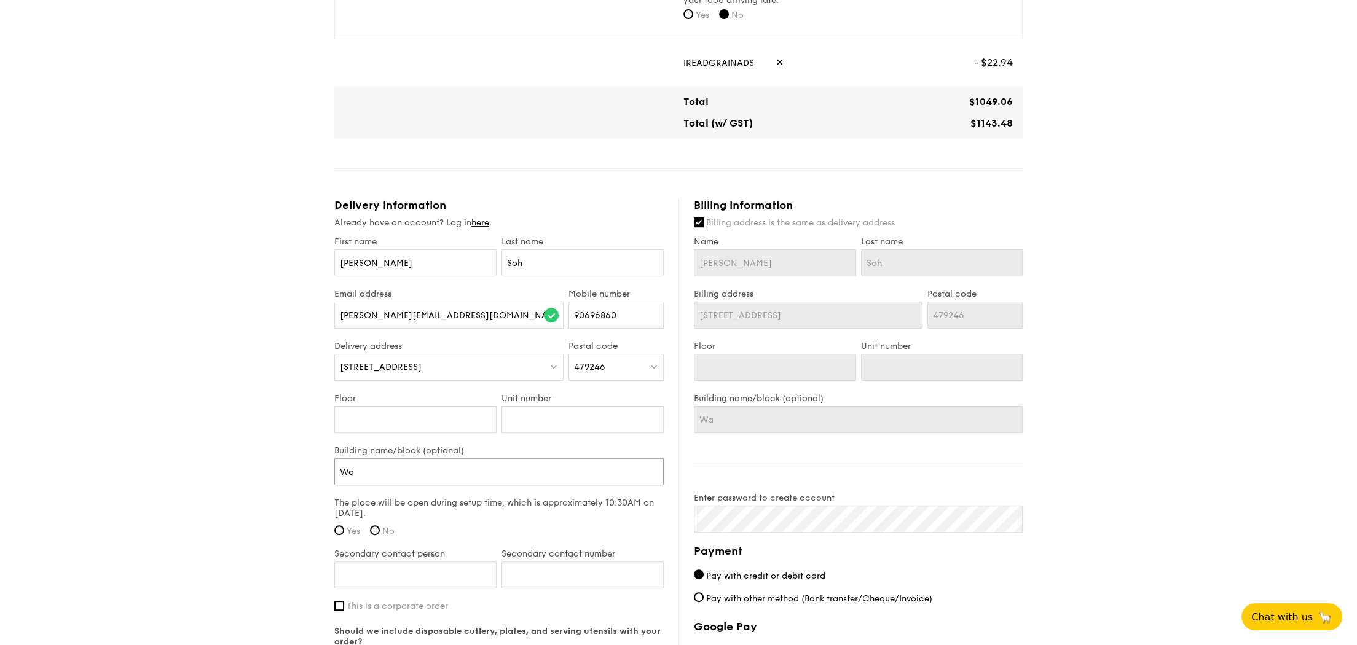
type input "Wat"
type input "Wate"
type input "Water"
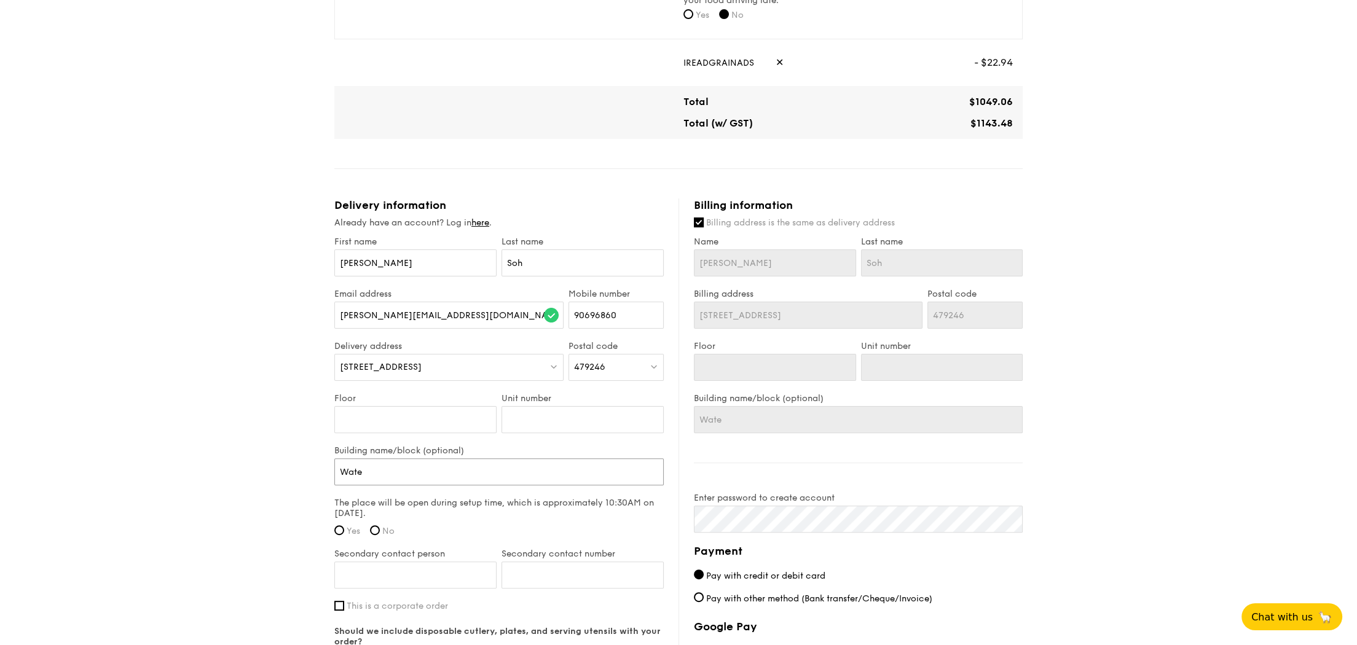
type input "Water"
type input "Water F"
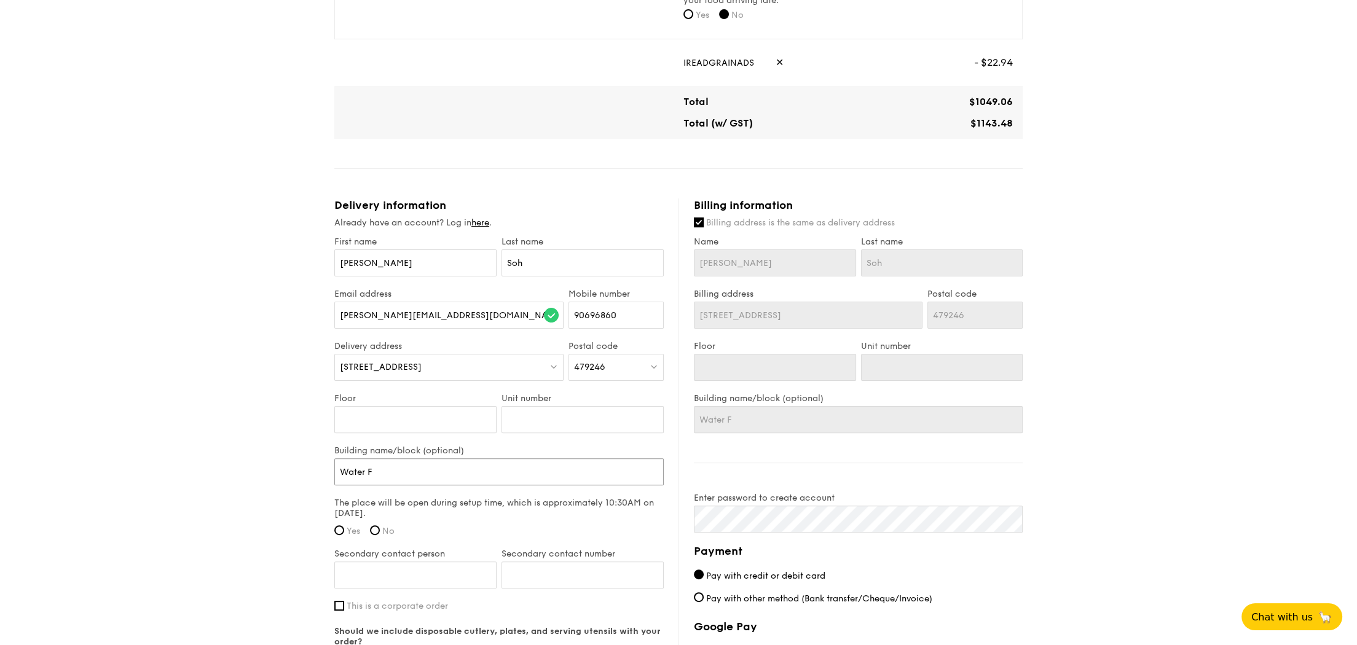
type input "Water Fr"
type input "Water F"
type input "Water"
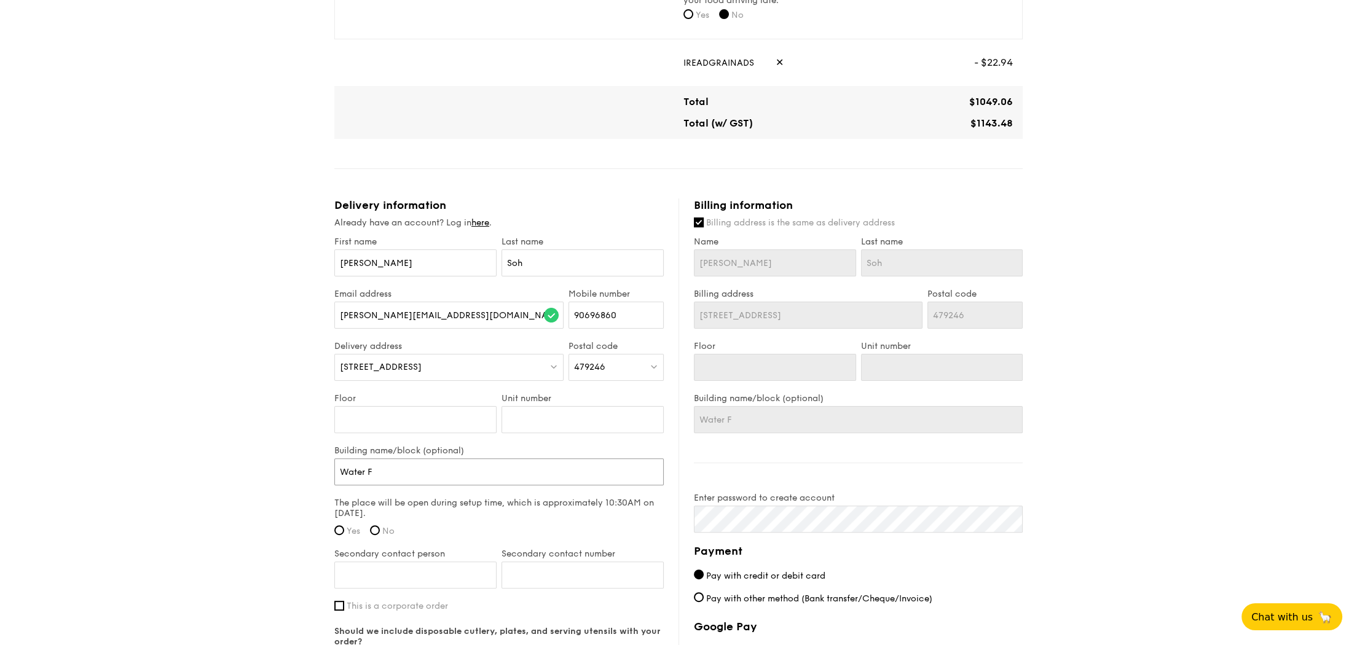
type input "Water"
type input "Waterf"
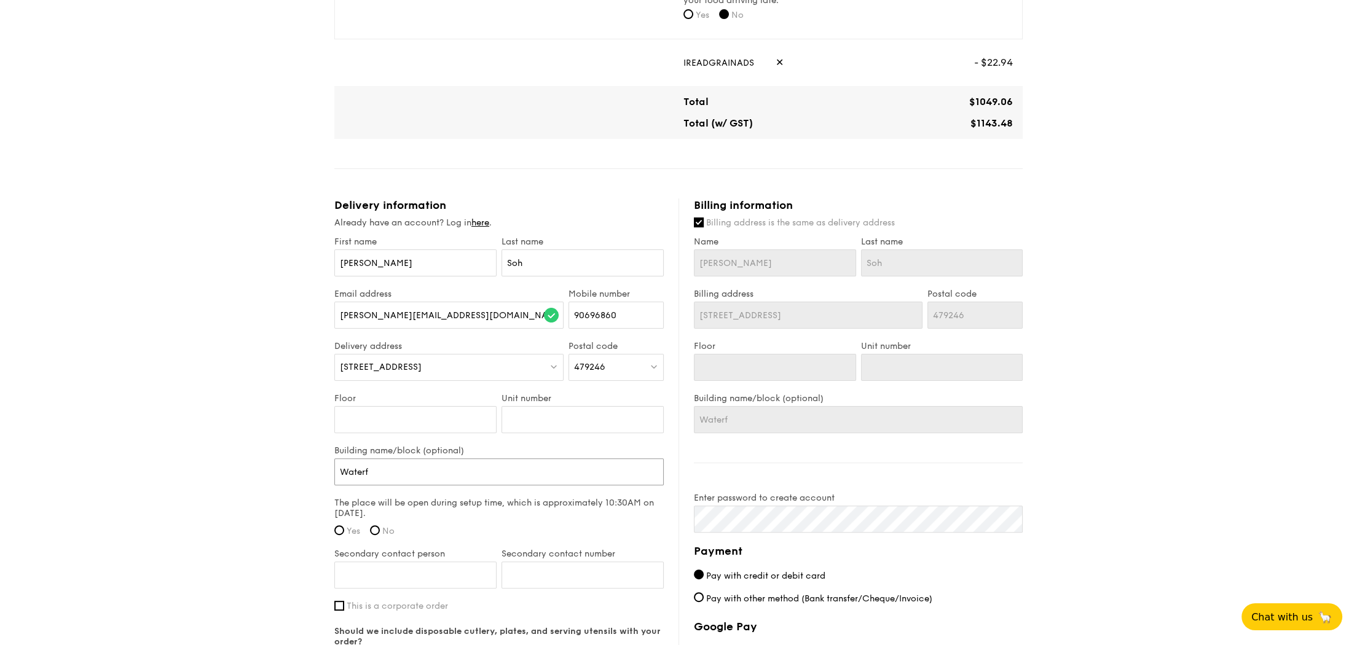
type input "Waterfr"
type input "Waterfron"
type input "Waterfront"
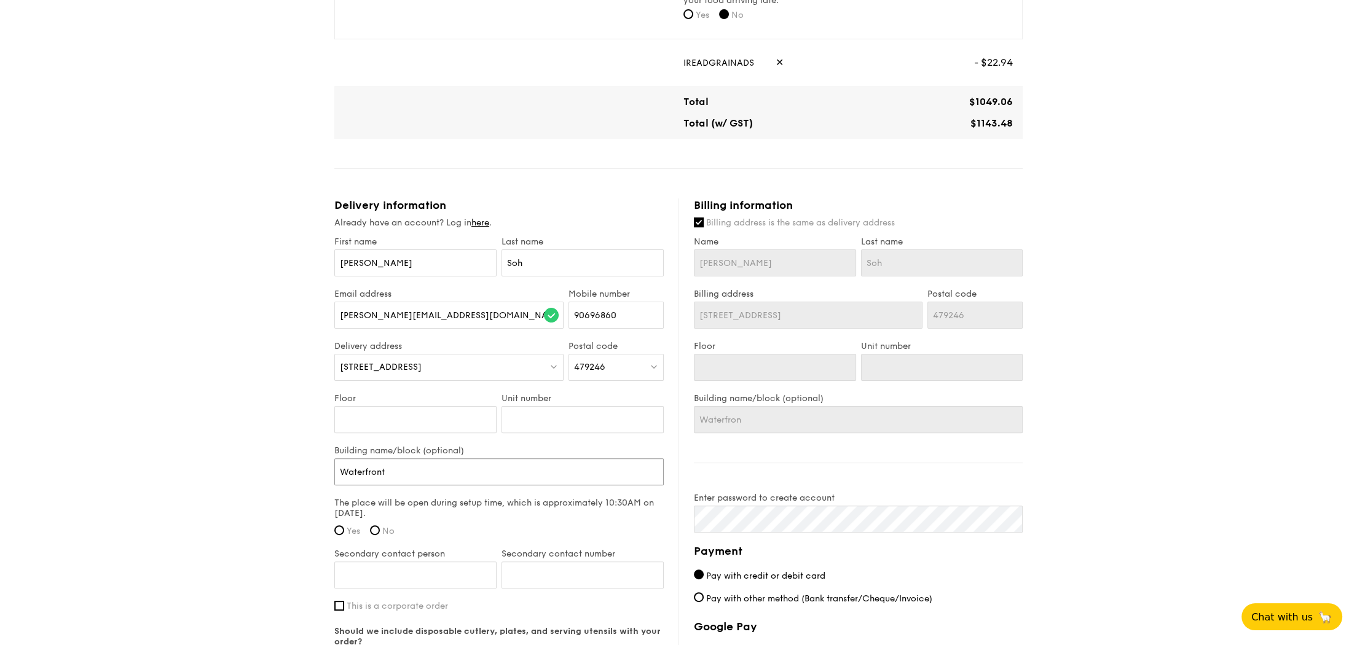
type input "Waterfront"
type input "Waterfront W"
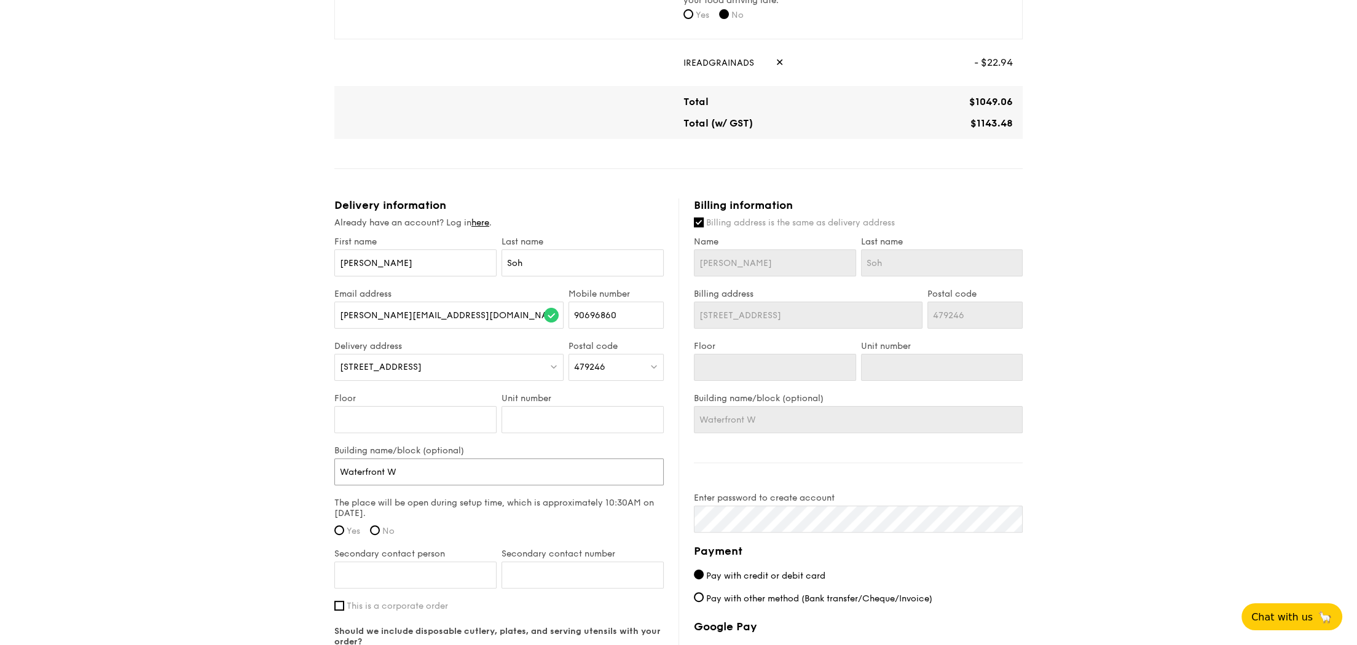
type input "Waterfront Wa"
type input "Waterfront Wav"
type input "Waterfront Waves"
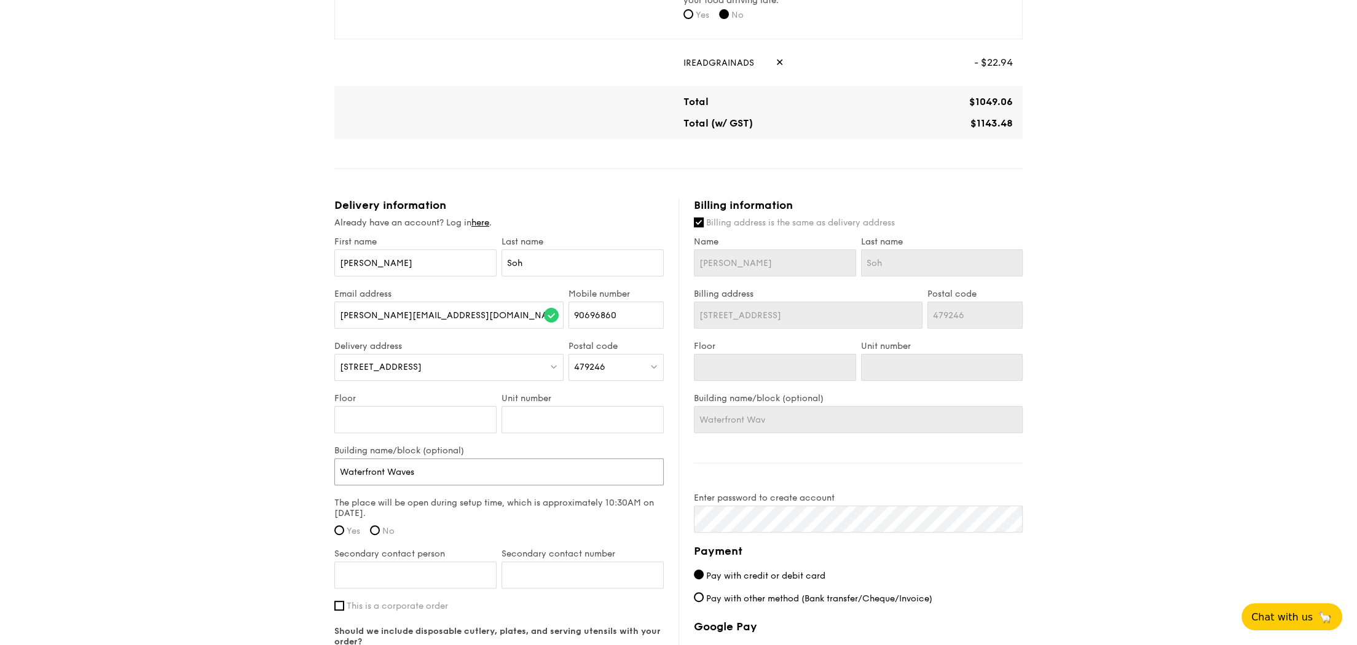
type input "Waterfront Waves"
type input "Waterfront Waves F"
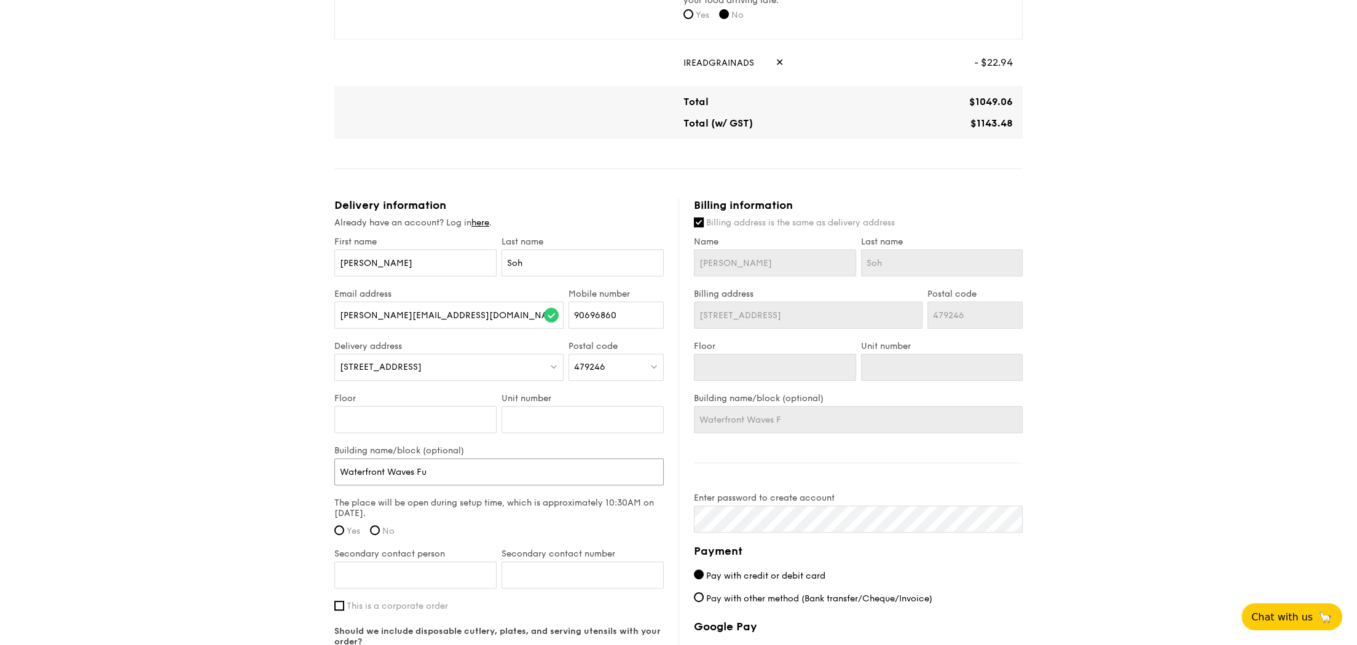
type input "Waterfront Waves Fun"
type input "Waterfront Waves Func"
type input "Waterfront Waves Funct"
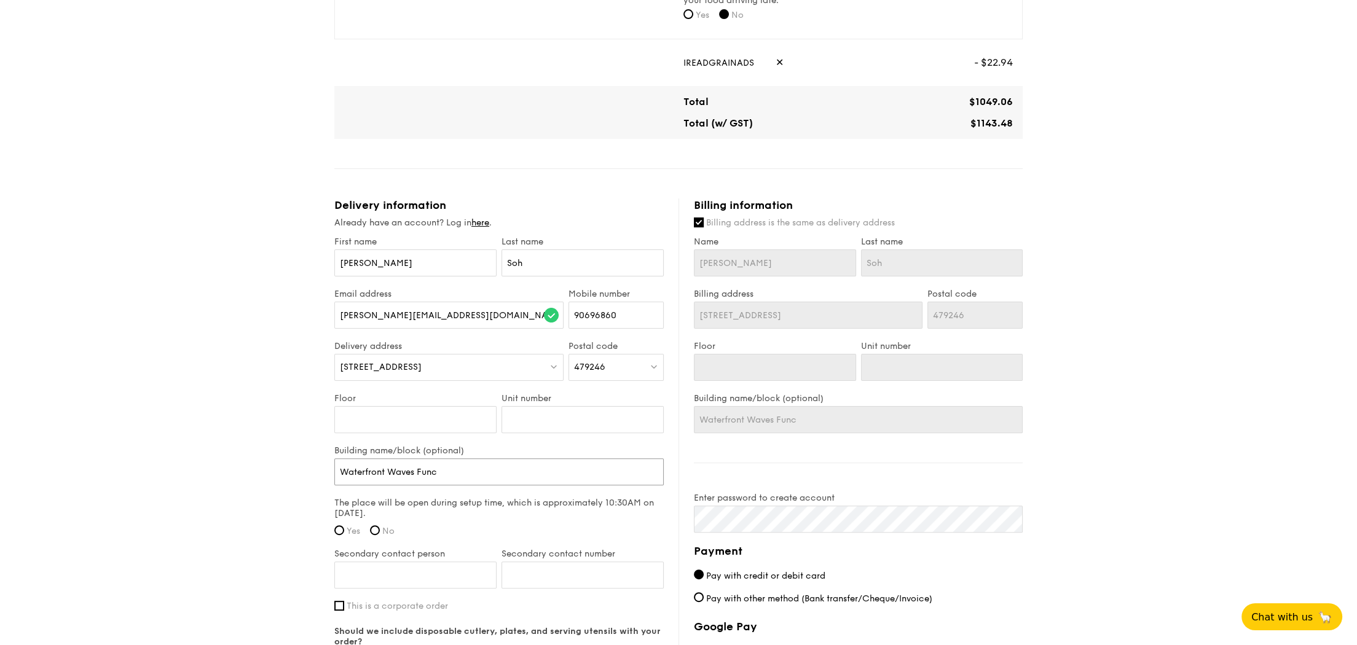
type input "Waterfront Waves Funct"
type input "Waterfront Waves Functio"
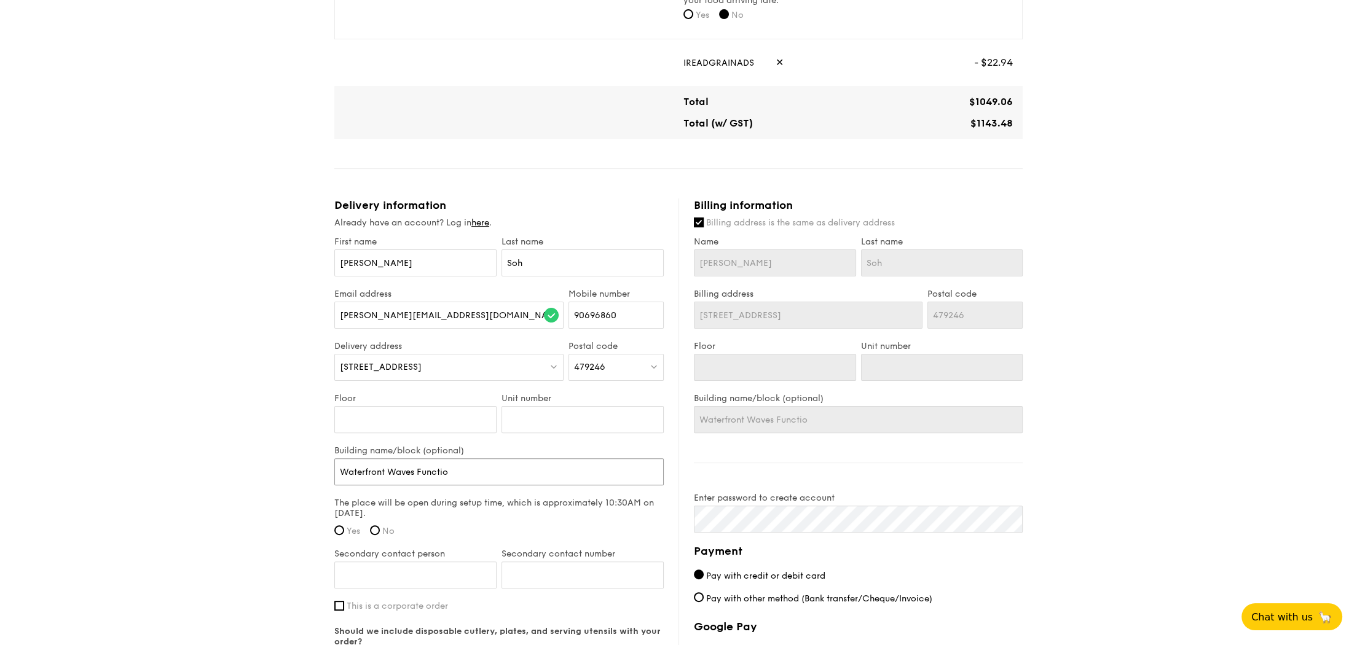
type input "Waterfront Waves Functio"
type input "Waterfront Waves Function"
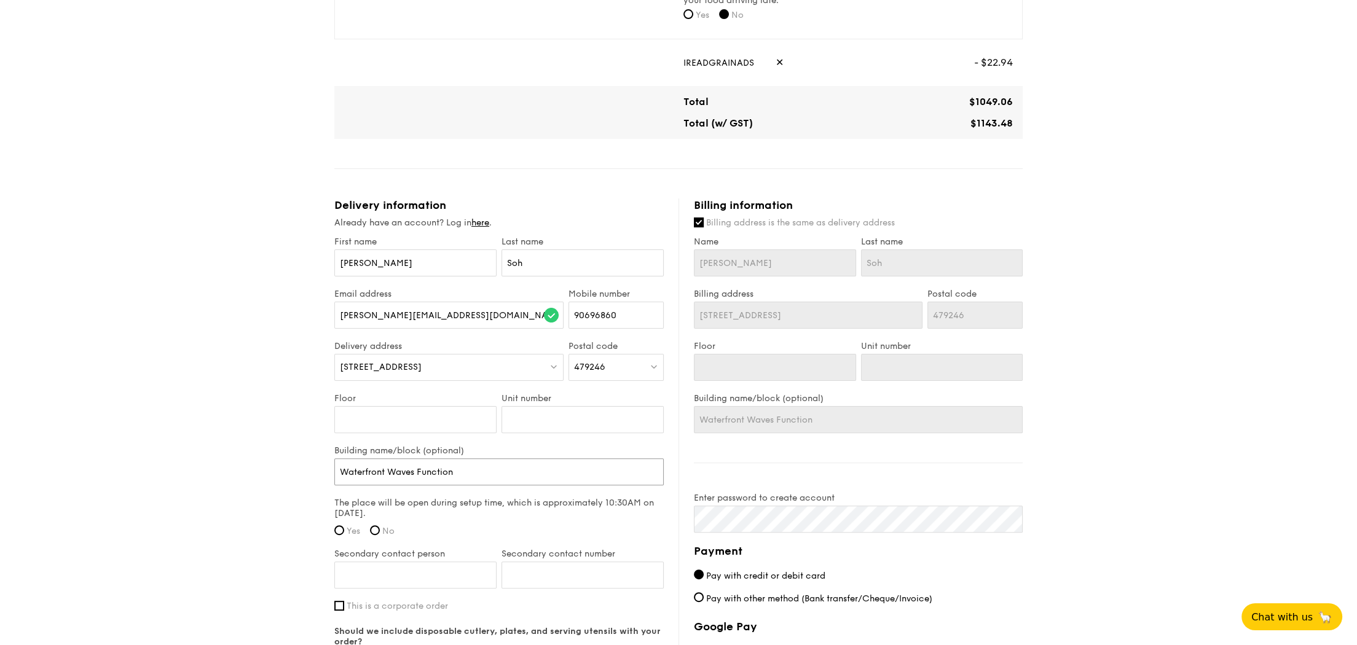
type input "Waterfront Waves Function"
type input "Waterfront Waves Function R"
type input "Waterfront Waves Function Ro"
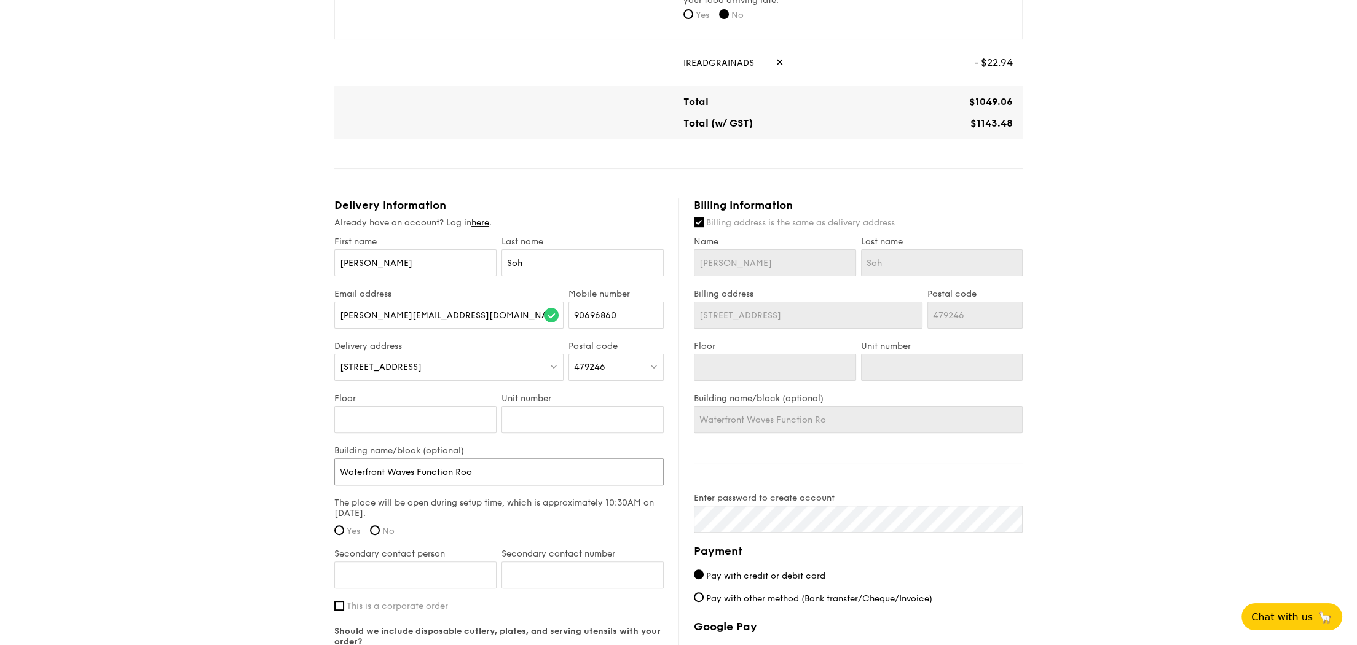
type input "Waterfront Waves Function Room"
click at [336, 516] on input "Yes" at bounding box center [339, 530] width 10 height 10
radio input "true"
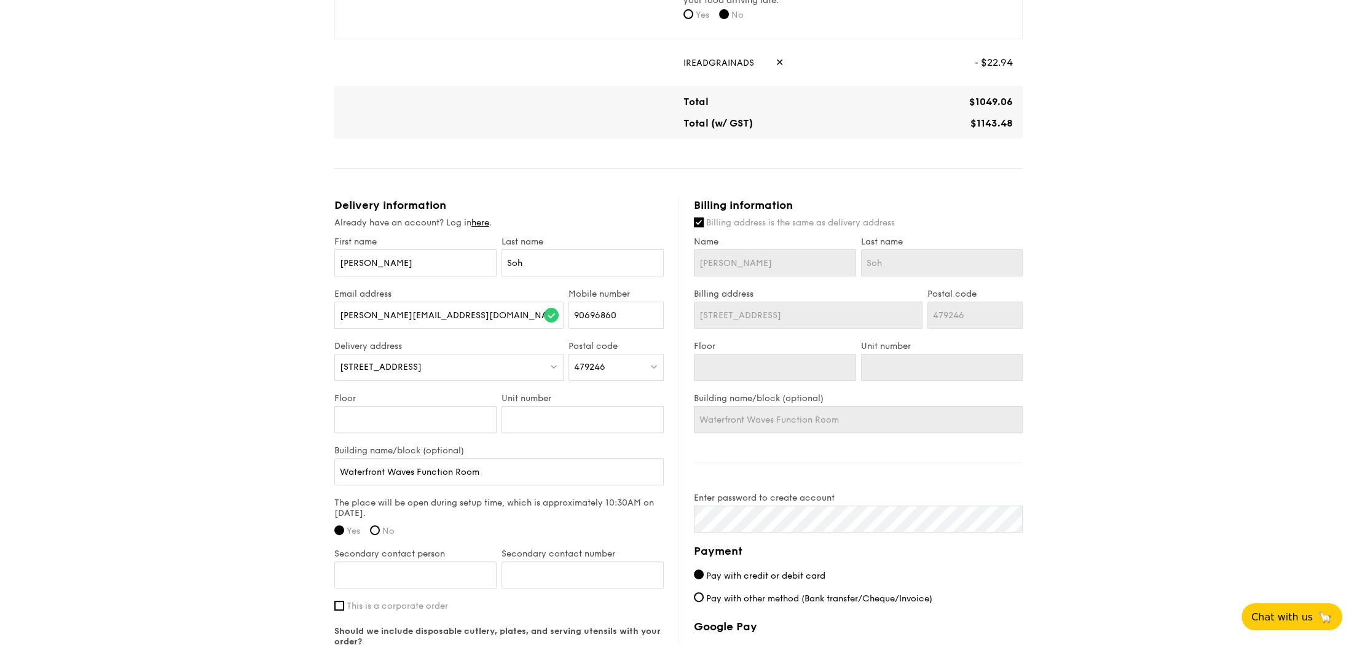
click at [387, 516] on span "No" at bounding box center [388, 531] width 12 height 10
click at [380, 516] on input "No" at bounding box center [375, 530] width 10 height 10
radio input "true"
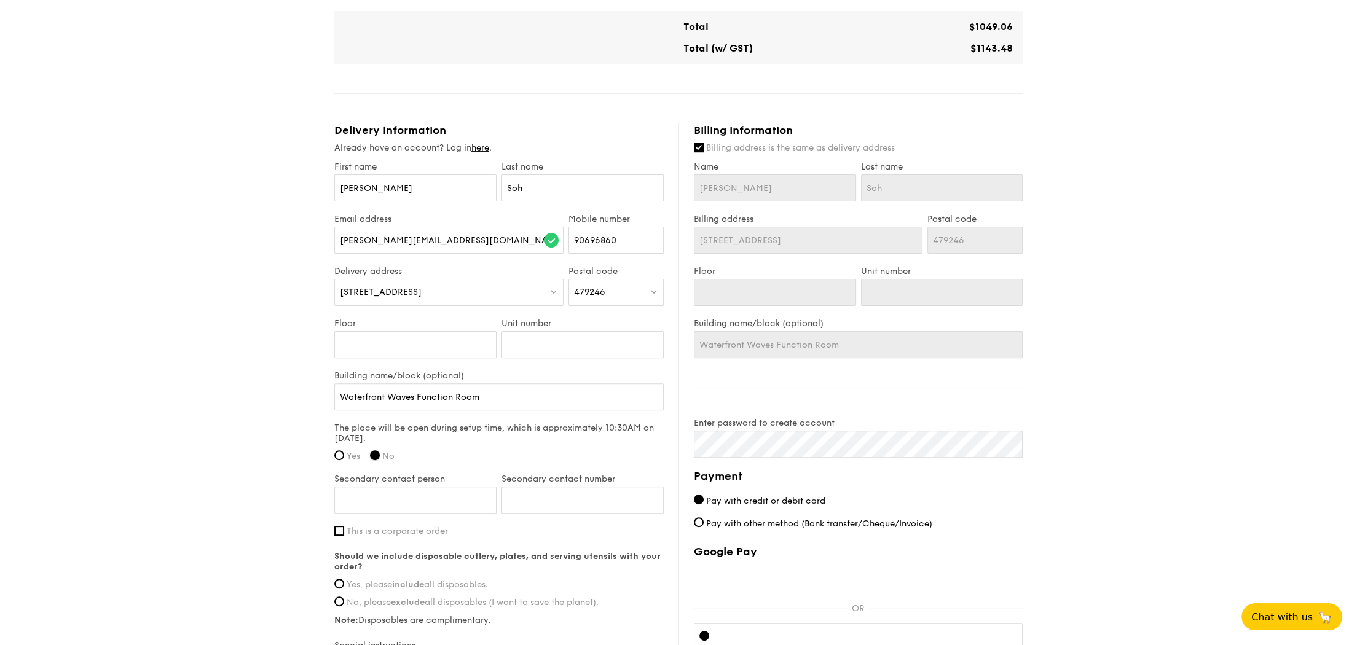
scroll to position [722, 0]
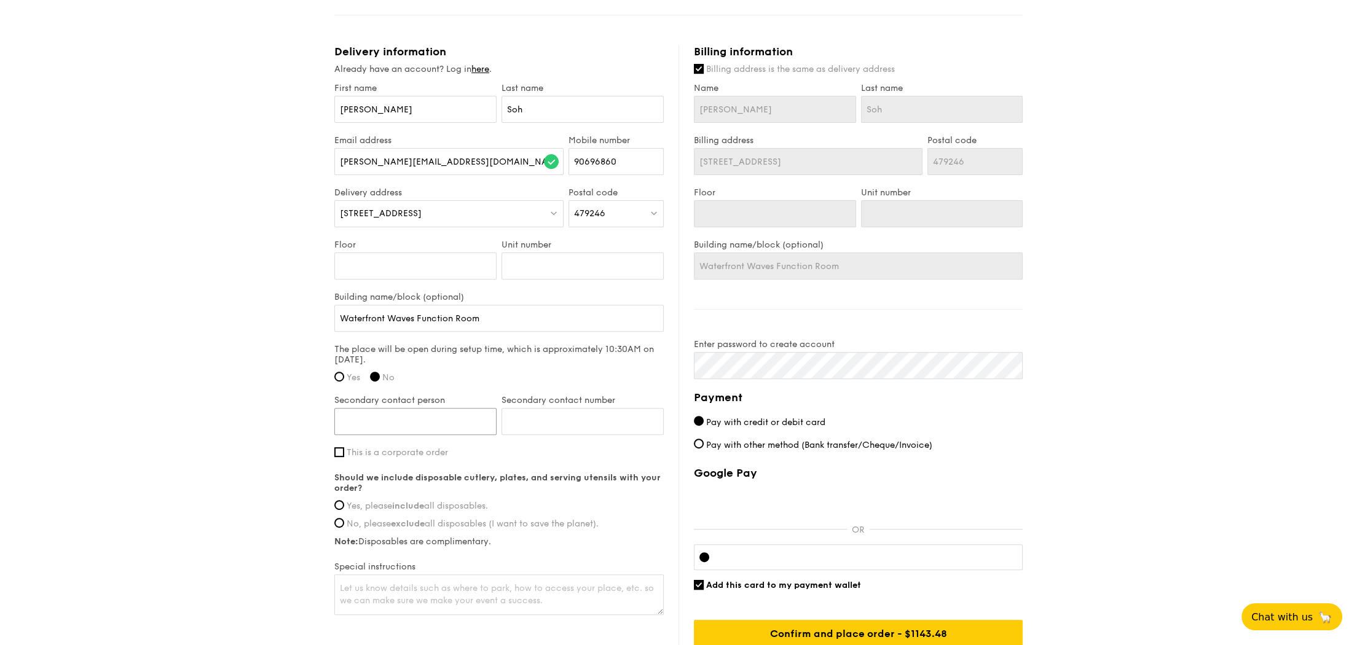
click at [455, 430] on input "Secondary contact person" at bounding box center [415, 421] width 162 height 27
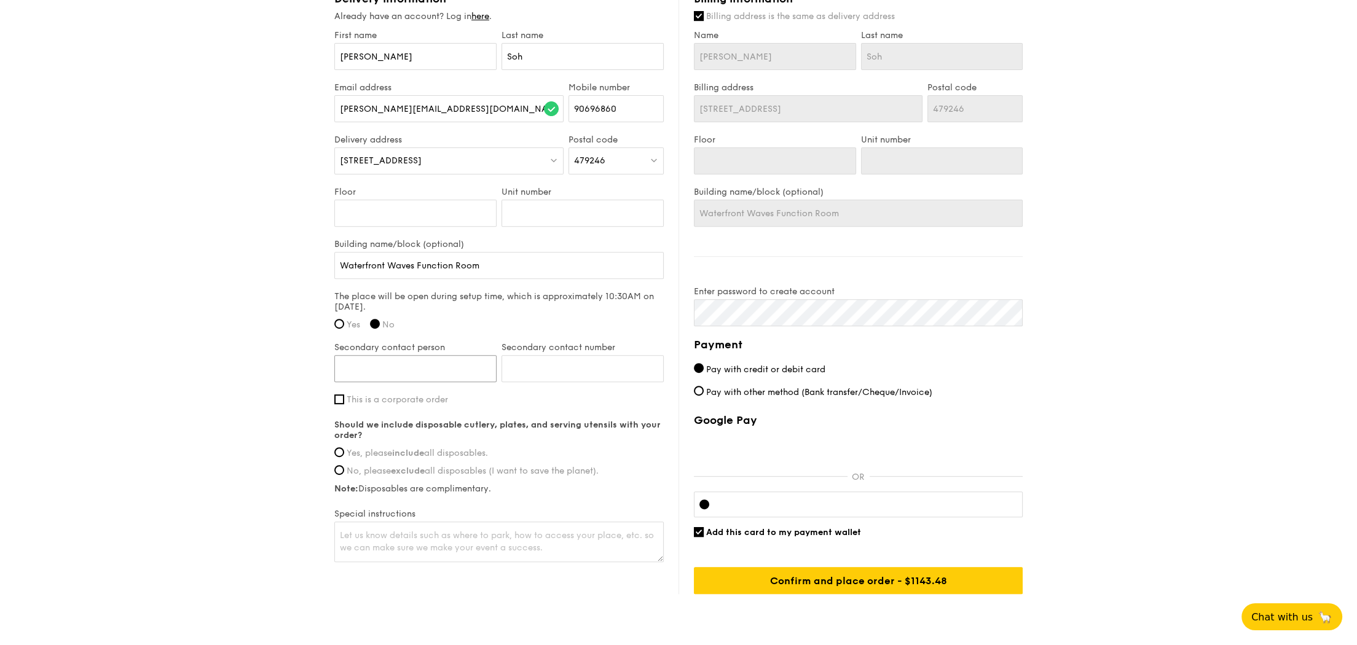
scroll to position [799, 0]
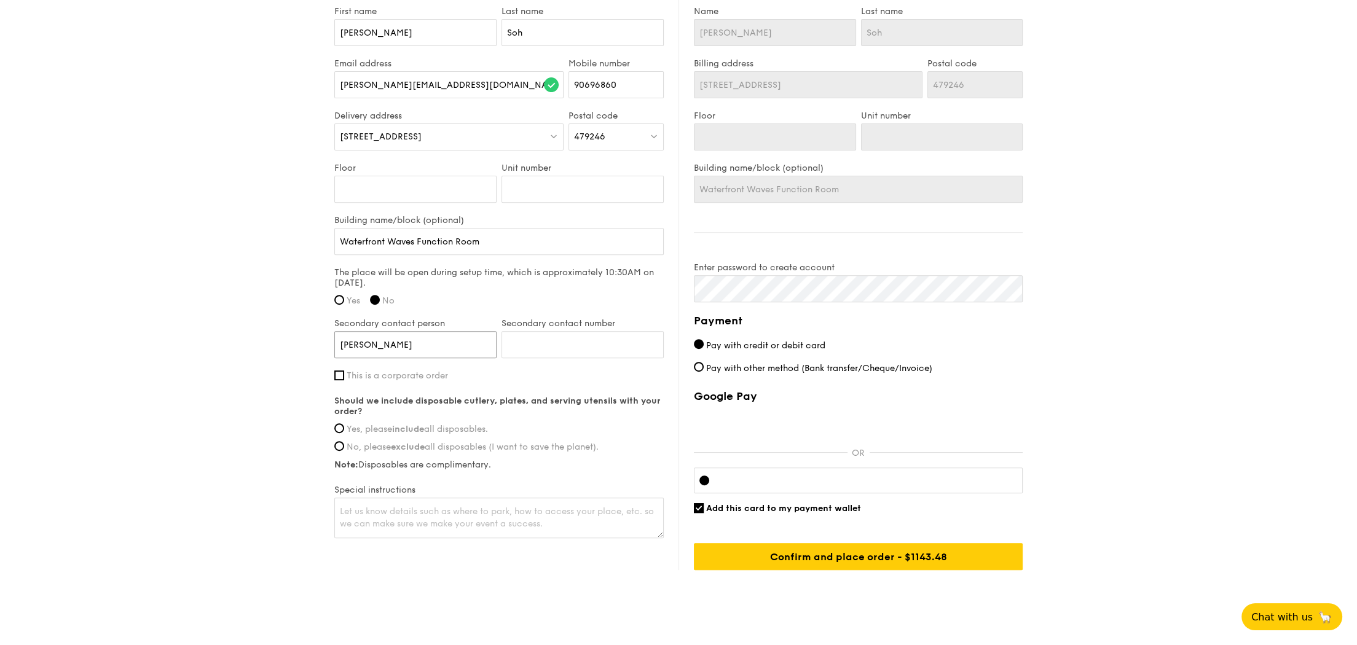
drag, startPoint x: 395, startPoint y: 353, endPoint x: 276, endPoint y: 338, distance: 120.2
type input "Keith"
type input "96428401"
click at [376, 433] on span "Yes, please include all disposables." at bounding box center [417, 429] width 141 height 10
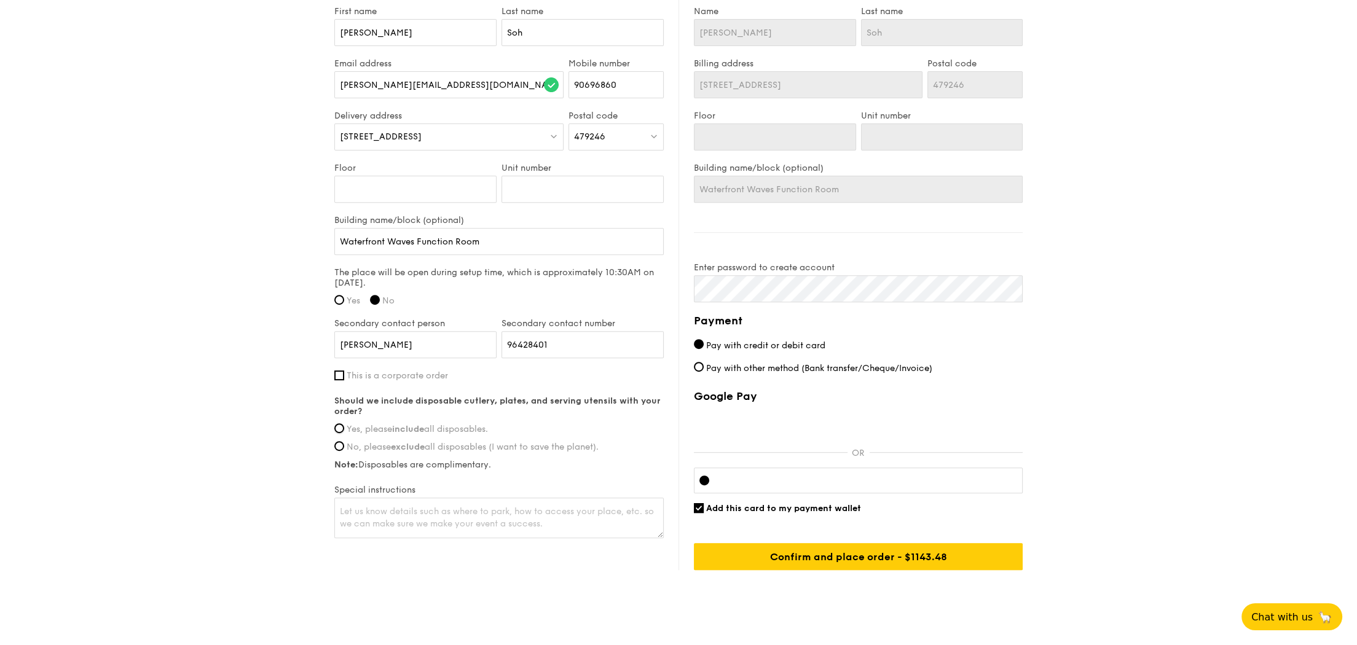
click at [344, 433] on input "Yes, please include all disposables." at bounding box center [339, 428] width 10 height 10
radio input "true"
click at [428, 516] on textarea at bounding box center [498, 518] width 329 height 41
click at [420, 514] on textarea at bounding box center [498, 518] width 329 height 41
click at [412, 516] on textarea at bounding box center [498, 518] width 329 height 41
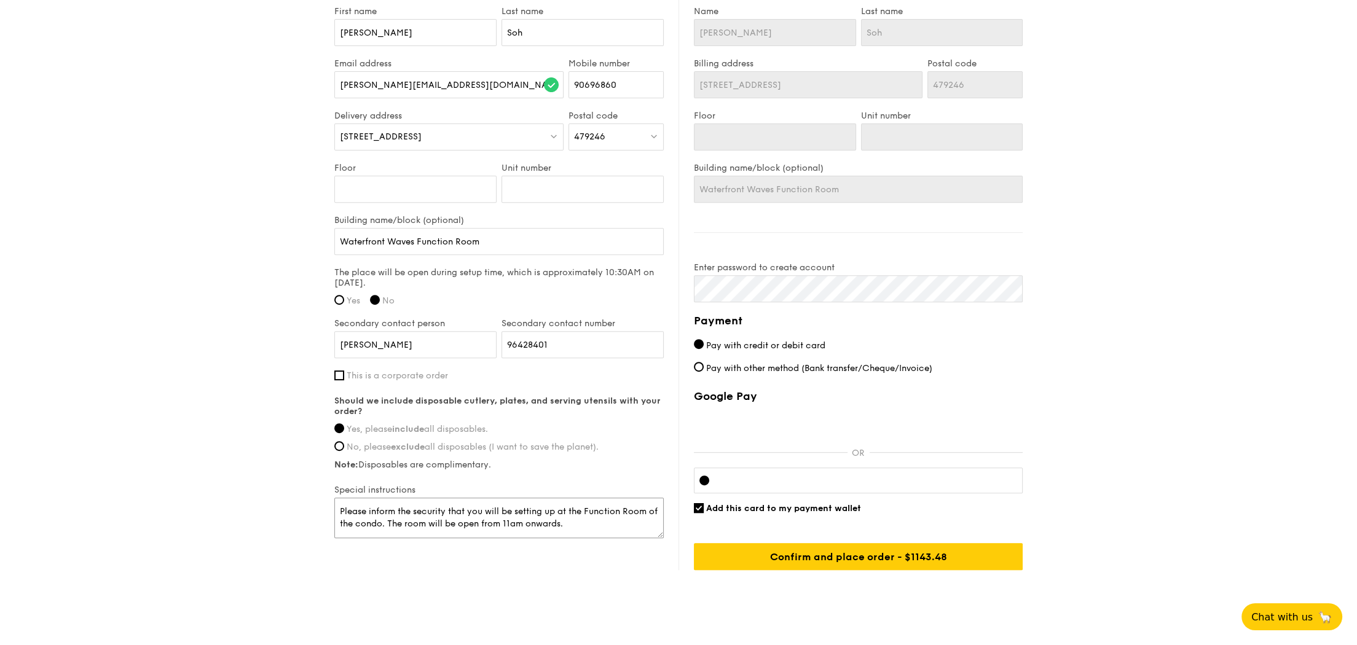
type textarea "Please inform the security that you will be setting up at the Function Room of …"
paste textarea "Please inform the security that you will be setting up at the Function Room of …"
click at [398, 516] on textarea "Please inform the security that you will be setting up at the Function Room of …" at bounding box center [498, 518] width 329 height 41
click at [491, 516] on textarea "Please inform the security that you will be setting up at the Function Room of …" at bounding box center [498, 518] width 329 height 41
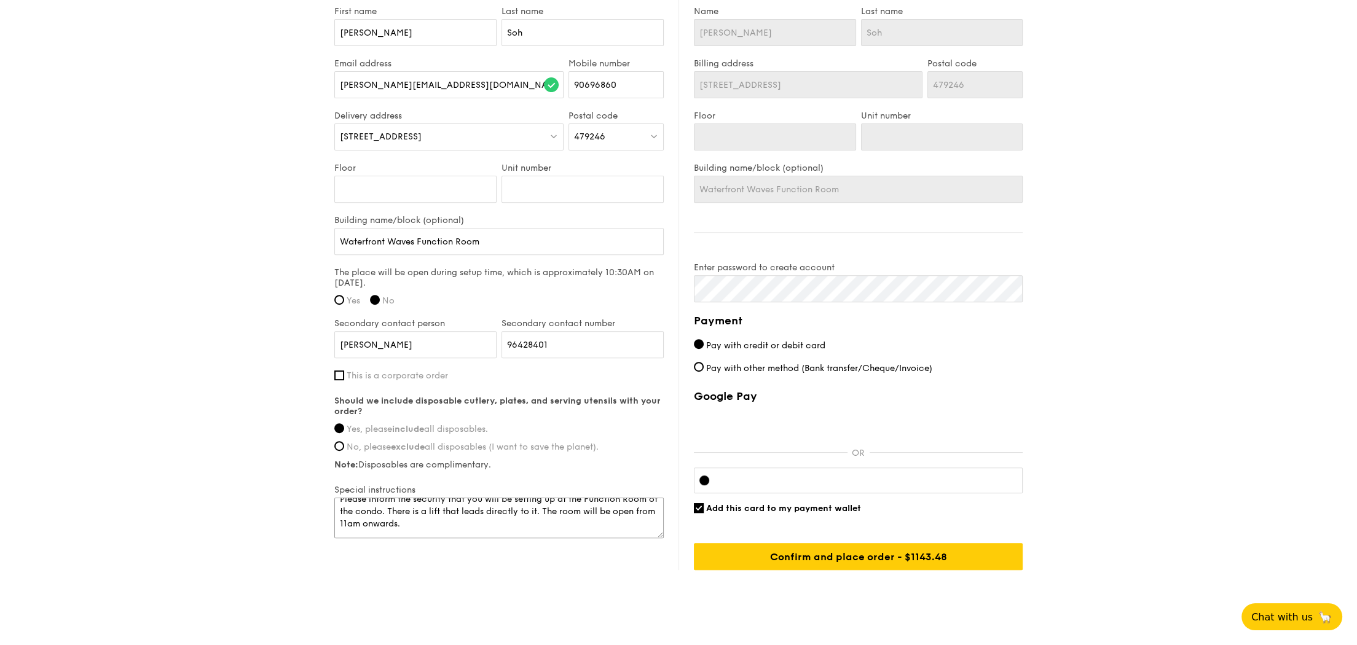
drag, startPoint x: 578, startPoint y: 514, endPoint x: 562, endPoint y: 520, distance: 16.3
click at [562, 516] on textarea "Please inform the security that you will be setting up at the Function Room of …" at bounding box center [498, 518] width 329 height 41
click at [566, 516] on textarea "Please inform the security that you will be setting up at the Function Room of …" at bounding box center [498, 518] width 329 height 41
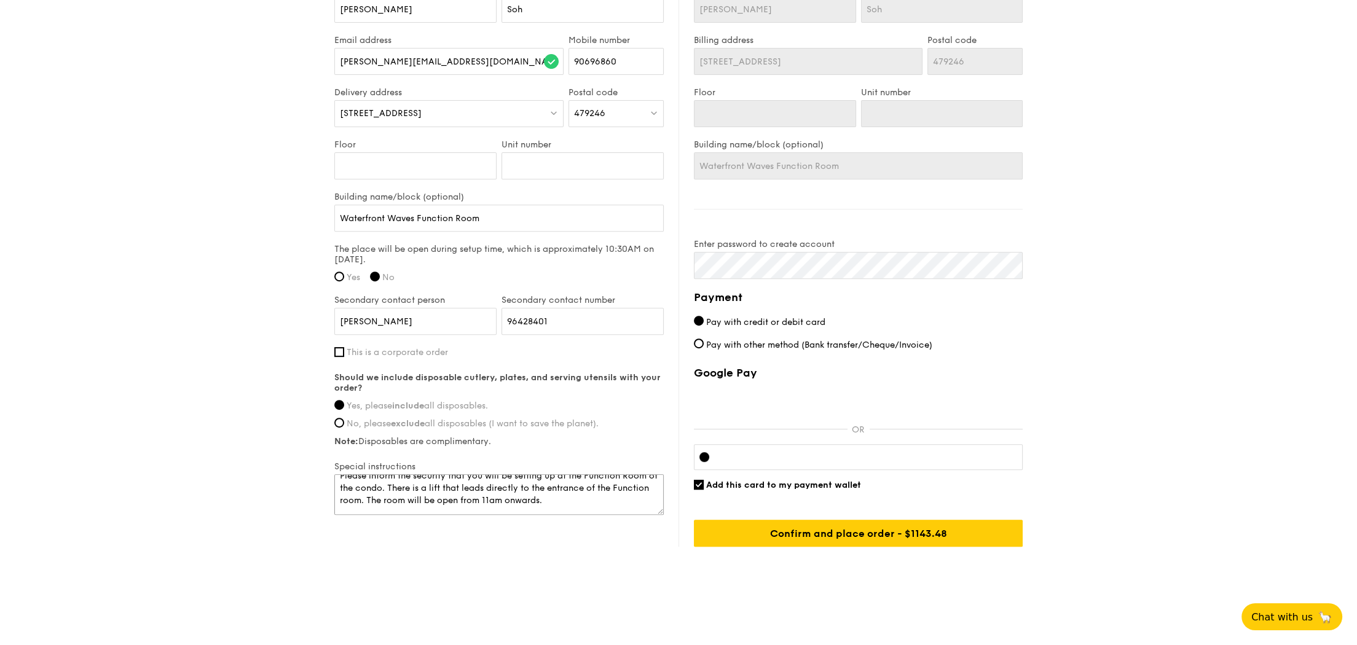
click at [616, 506] on textarea "Please inform the security that you will be setting up at the Function Room of …" at bounding box center [498, 494] width 329 height 41
type textarea "Please inform the security that you will be setting up at the Function Room of …"
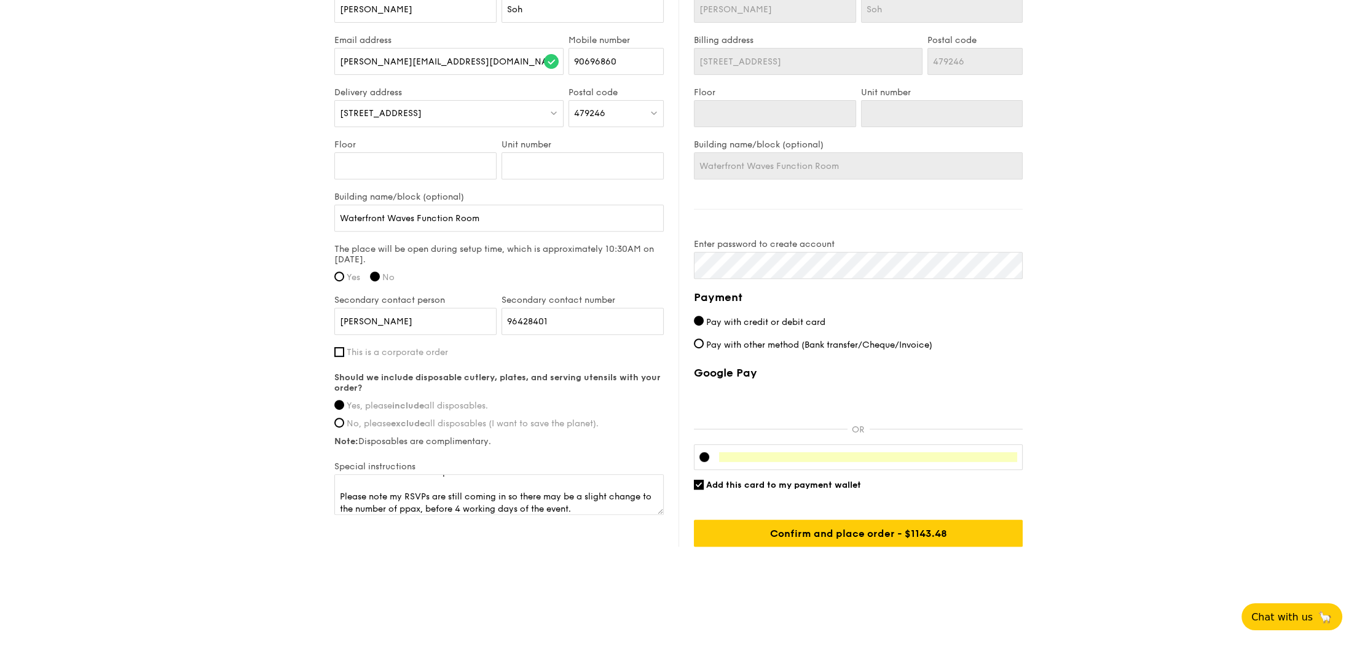
click at [783, 490] on span "Add this card to my payment wallet" at bounding box center [783, 485] width 155 height 10
click at [704, 490] on input "Add this card to my payment wallet" at bounding box center [699, 485] width 10 height 10
checkbox input "false"
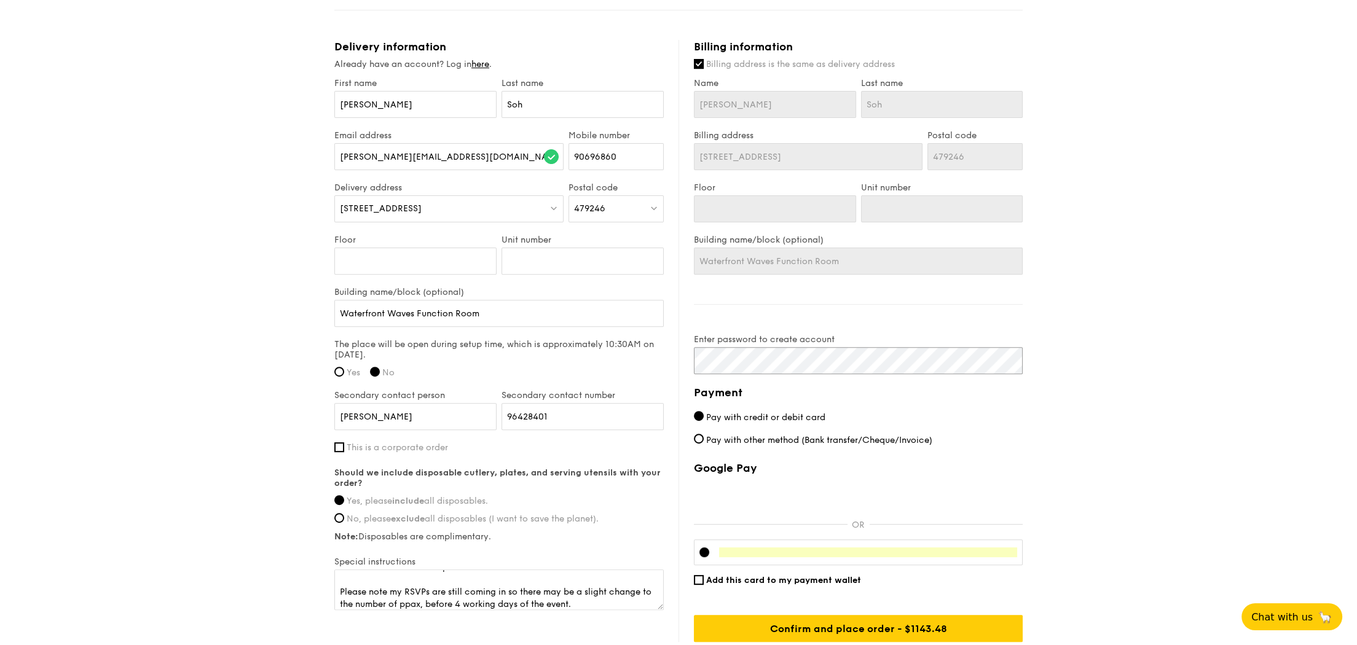
scroll to position [822, 0]
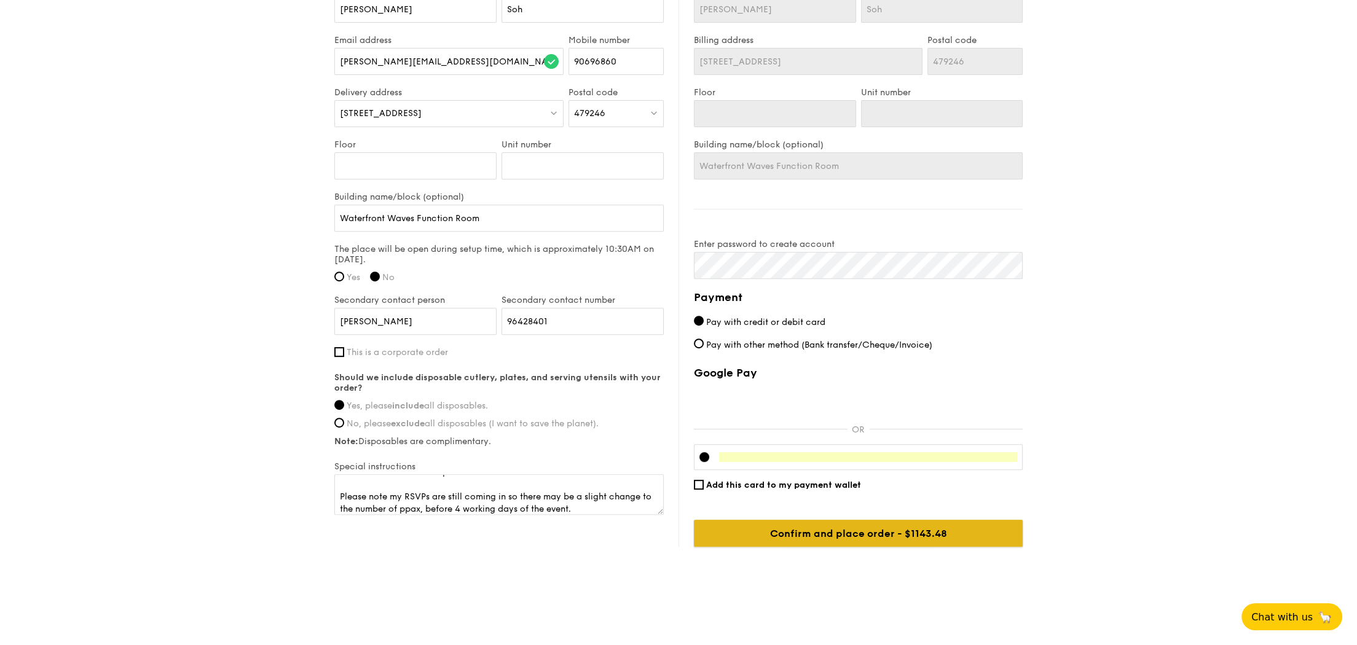
click at [779, 516] on input "Confirm and place order - $1168.48" at bounding box center [858, 533] width 329 height 27
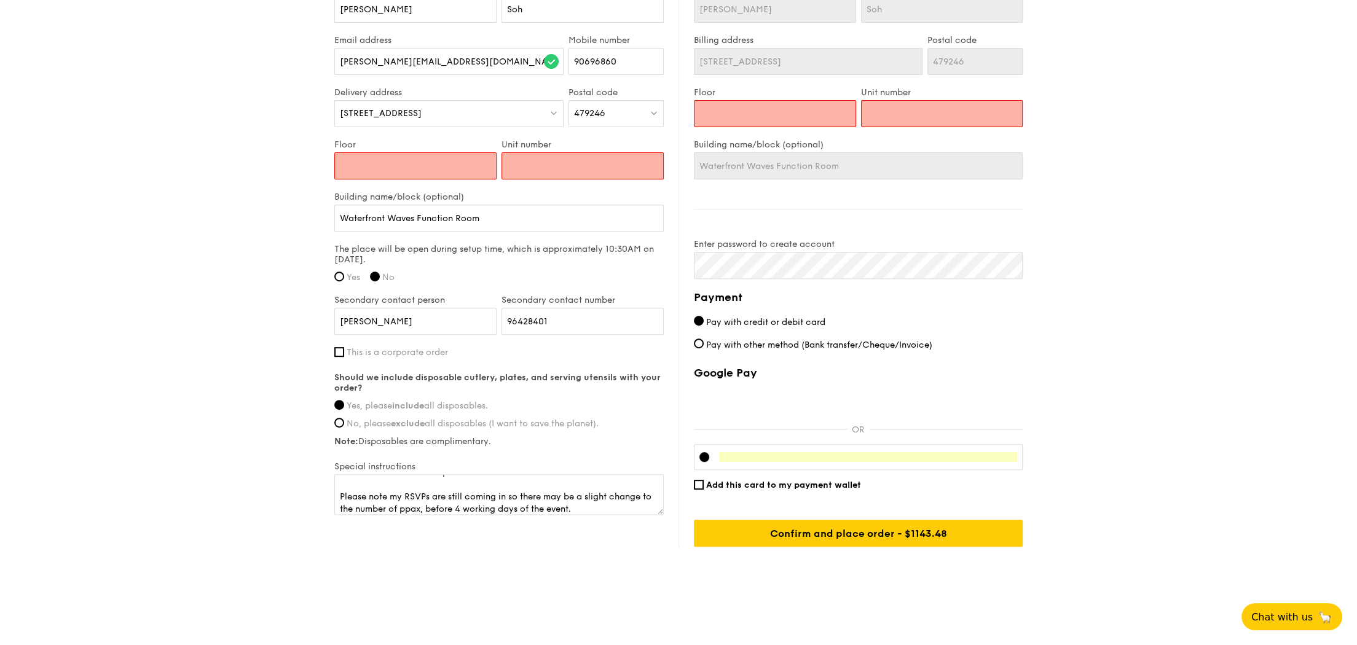
click at [427, 172] on input "Floor" at bounding box center [415, 165] width 162 height 27
type input "-"
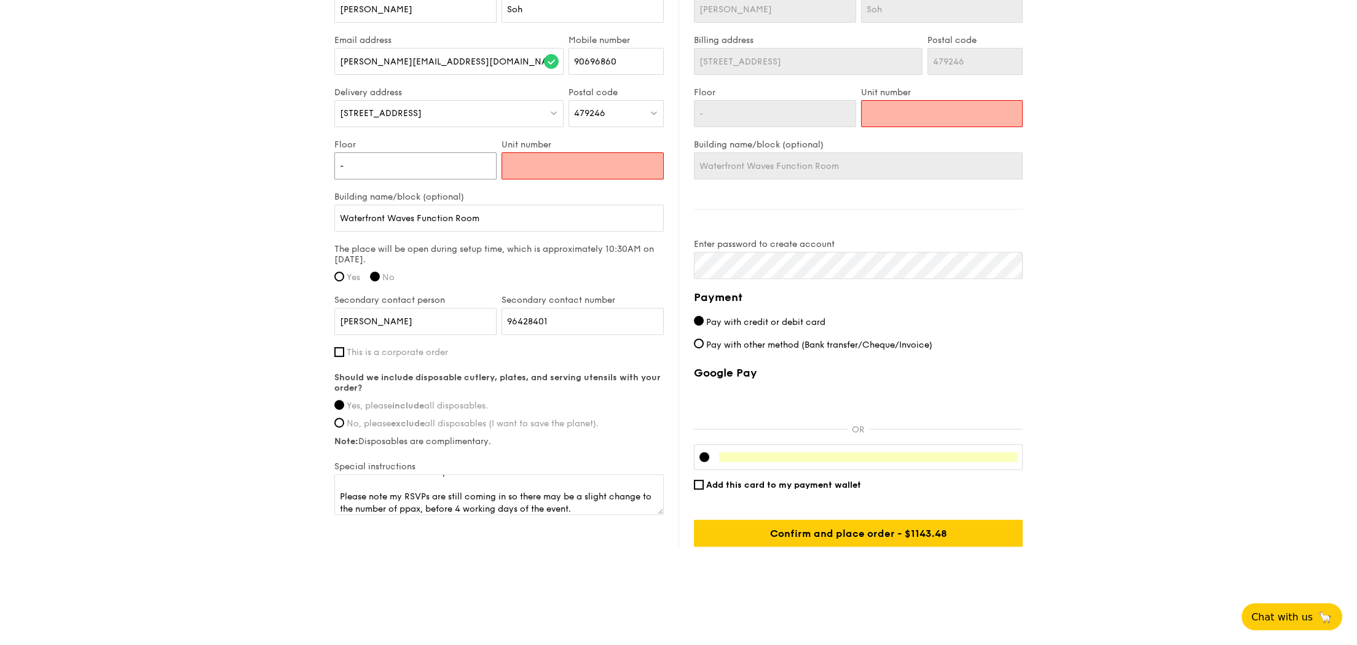
type input "-"
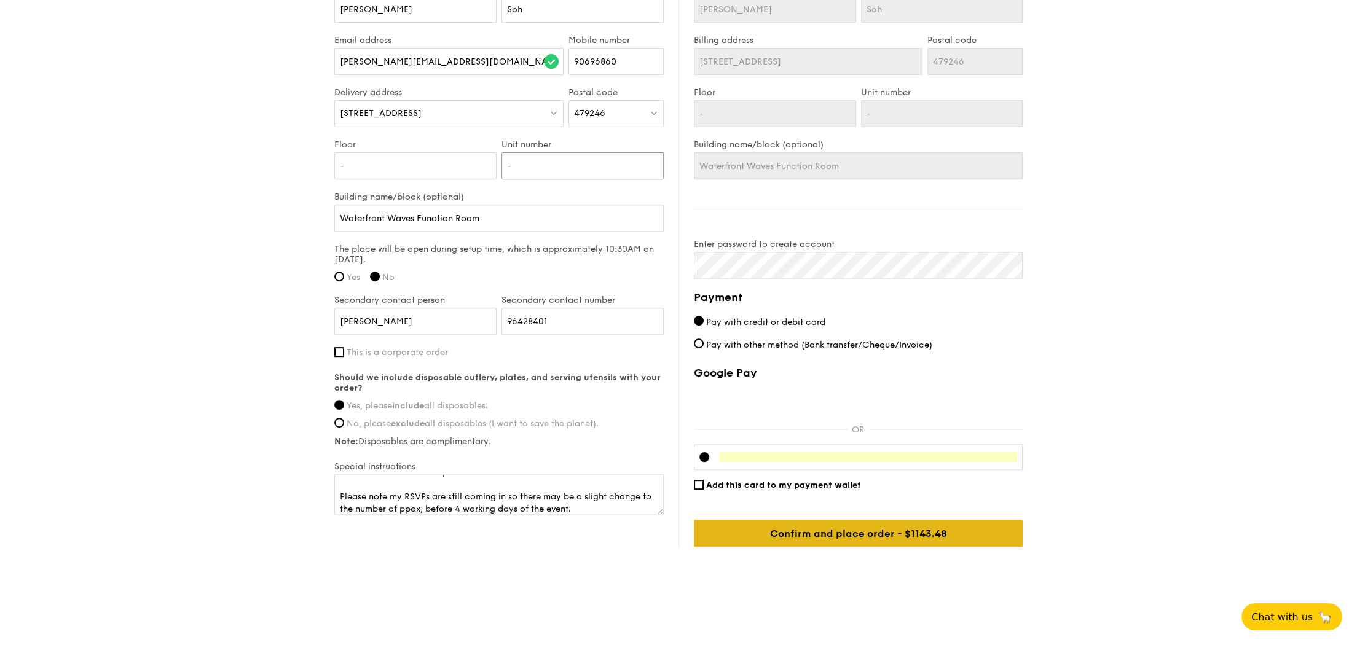
type input "-"
click at [839, 516] on input "Confirm and place order - $1168.48" at bounding box center [858, 533] width 329 height 27
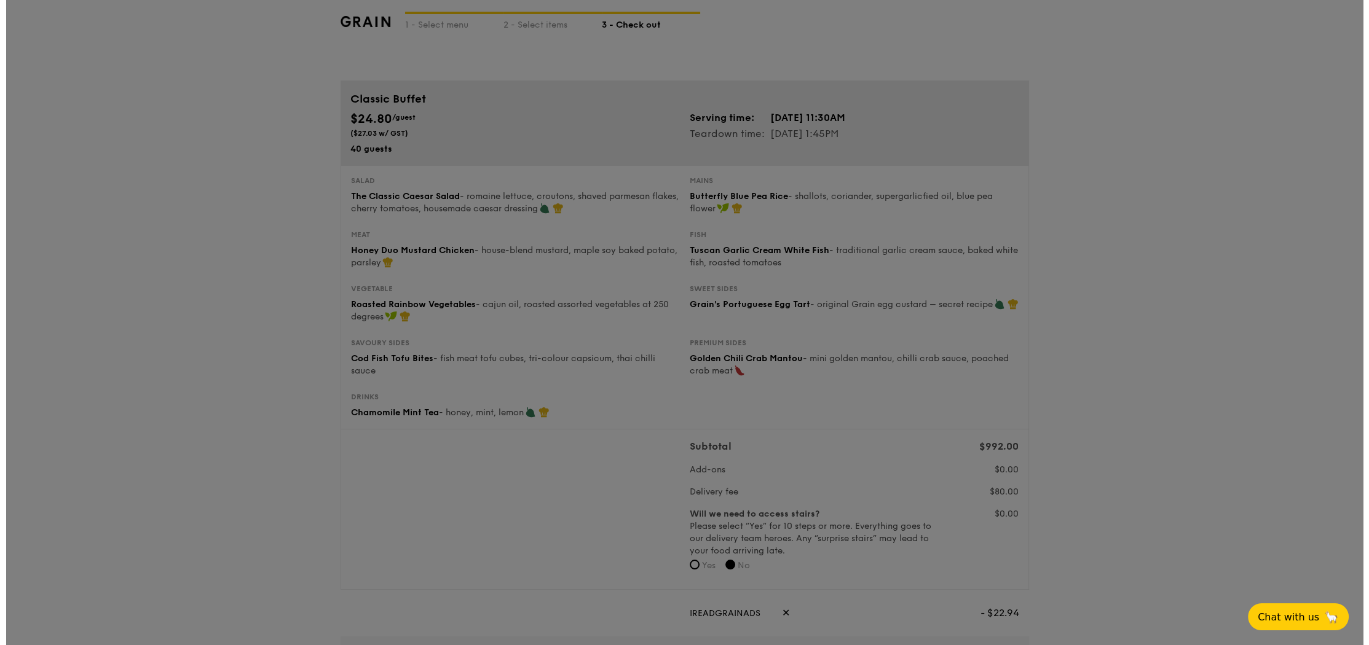
scroll to position [0, 0]
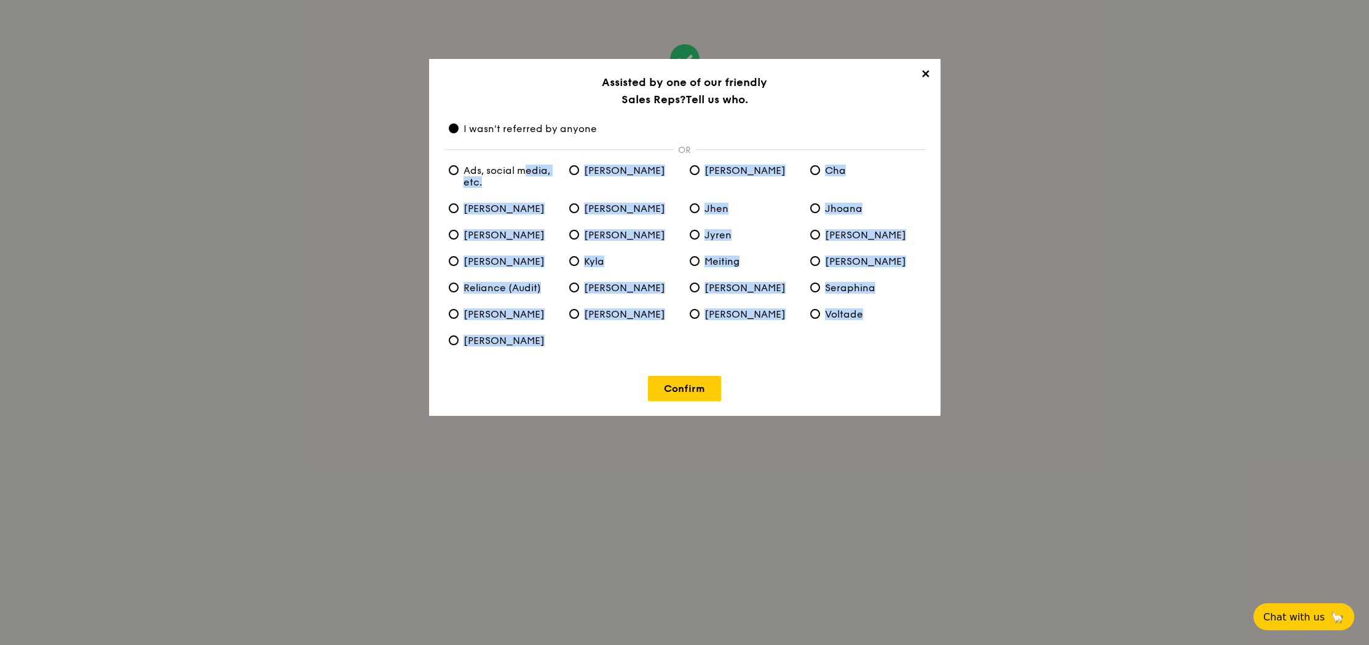
drag, startPoint x: 665, startPoint y: 399, endPoint x: 501, endPoint y: 172, distance: 280.4
click at [501, 172] on div "✕ Assisted by one of our friendly Sales Reps? Tell us who. I wasn't referred by…" at bounding box center [684, 237] width 511 height 357
click at [501, 172] on span "Ads, social media, etc." at bounding box center [504, 176] width 111 height 23
click at [458, 172] on etc\ "Ads, social media, etc." at bounding box center [454, 170] width 10 height 10
radio etc\ "true"
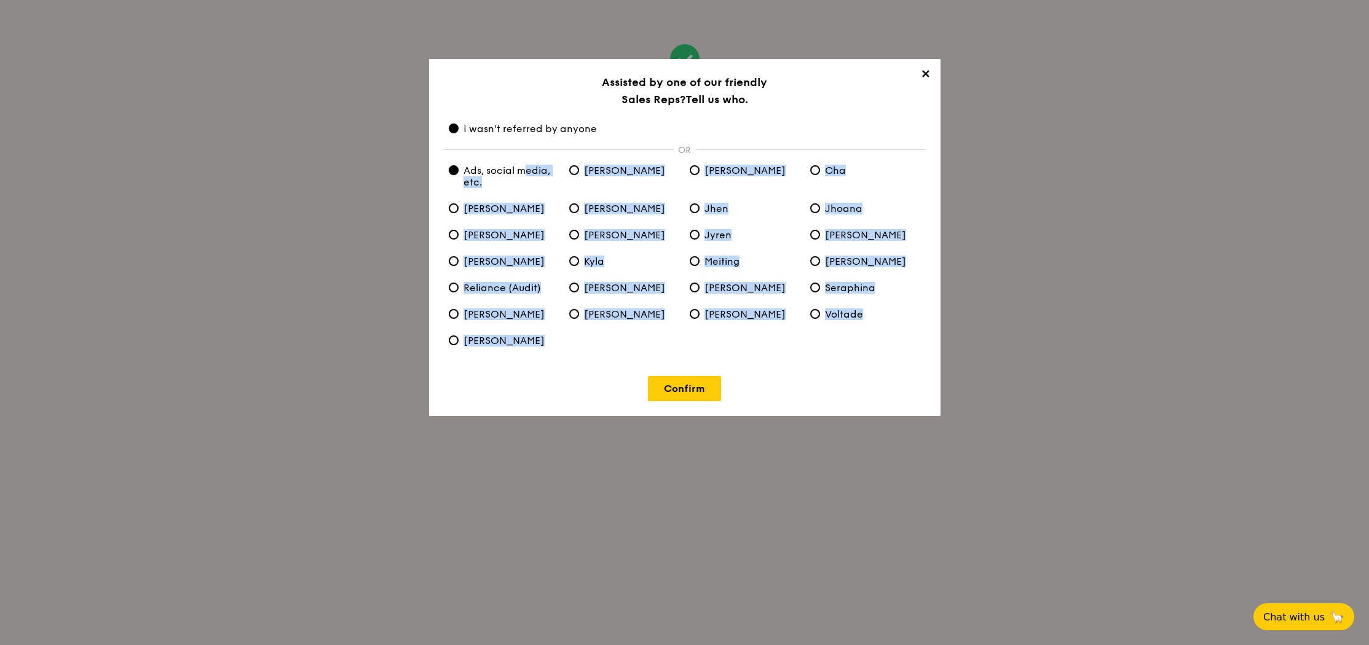
radio anyone "false"
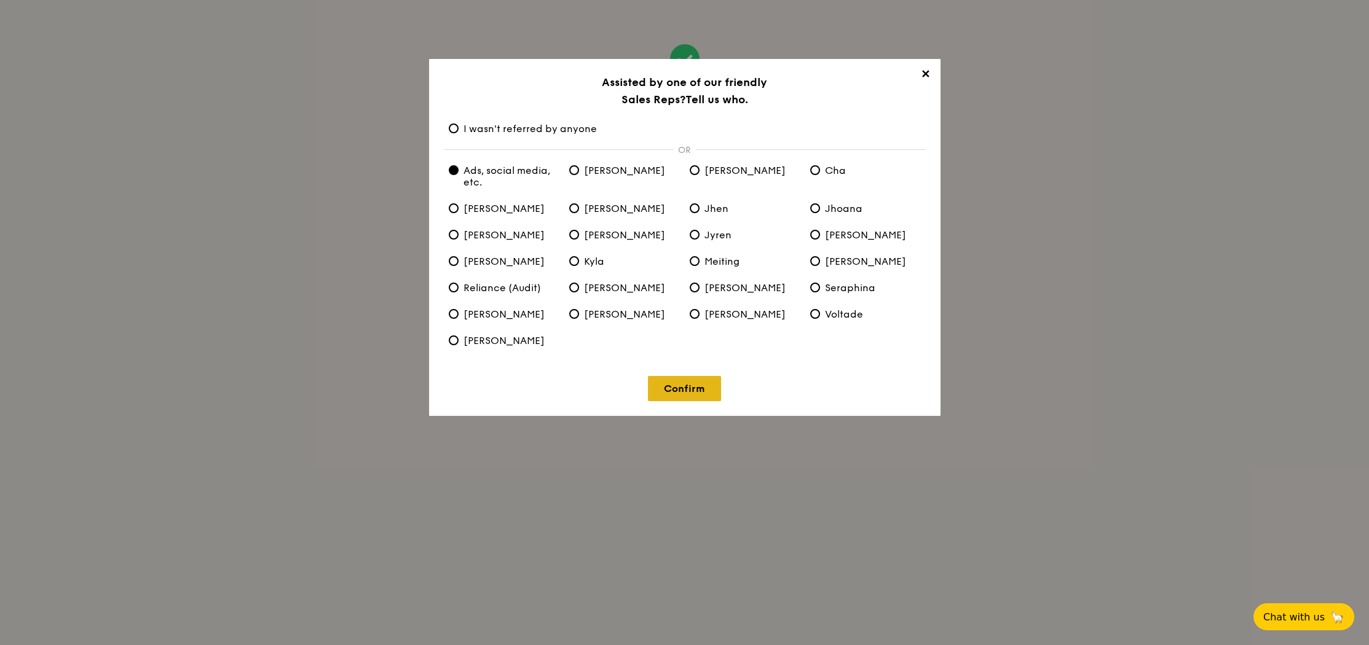
click at [664, 385] on link "Confirm" at bounding box center [684, 388] width 73 height 25
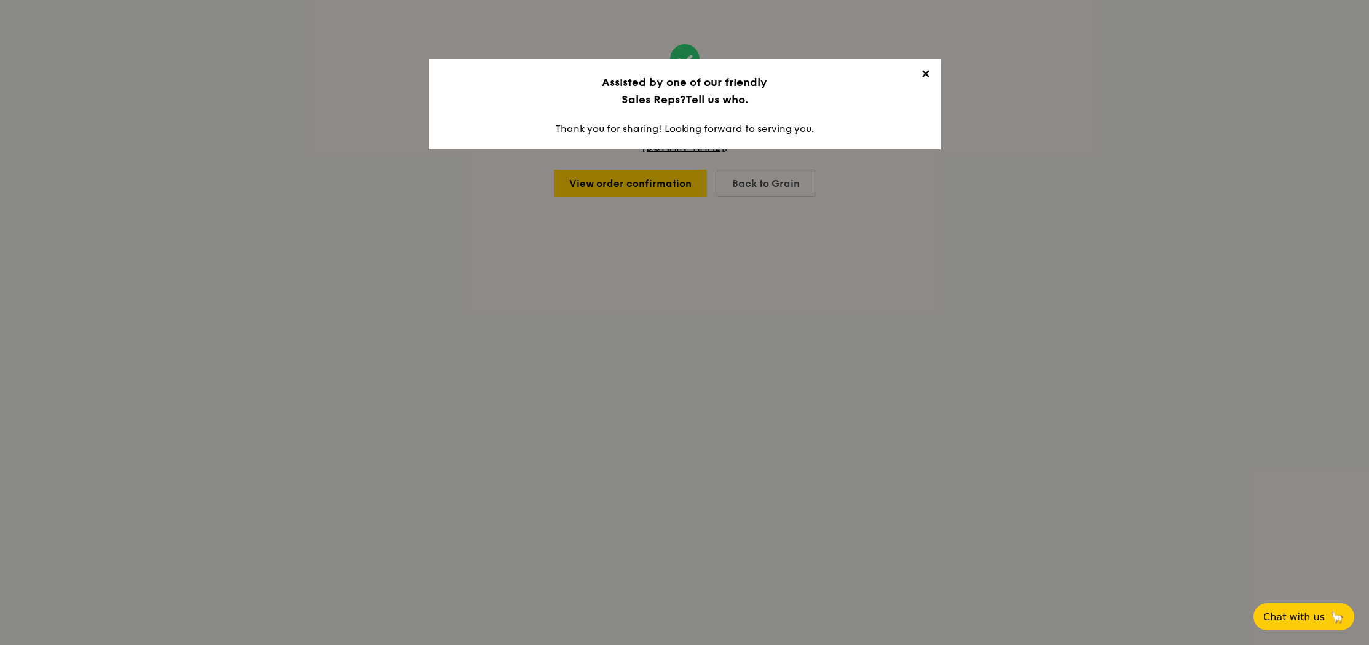
click at [924, 69] on span "✕" at bounding box center [925, 76] width 17 height 17
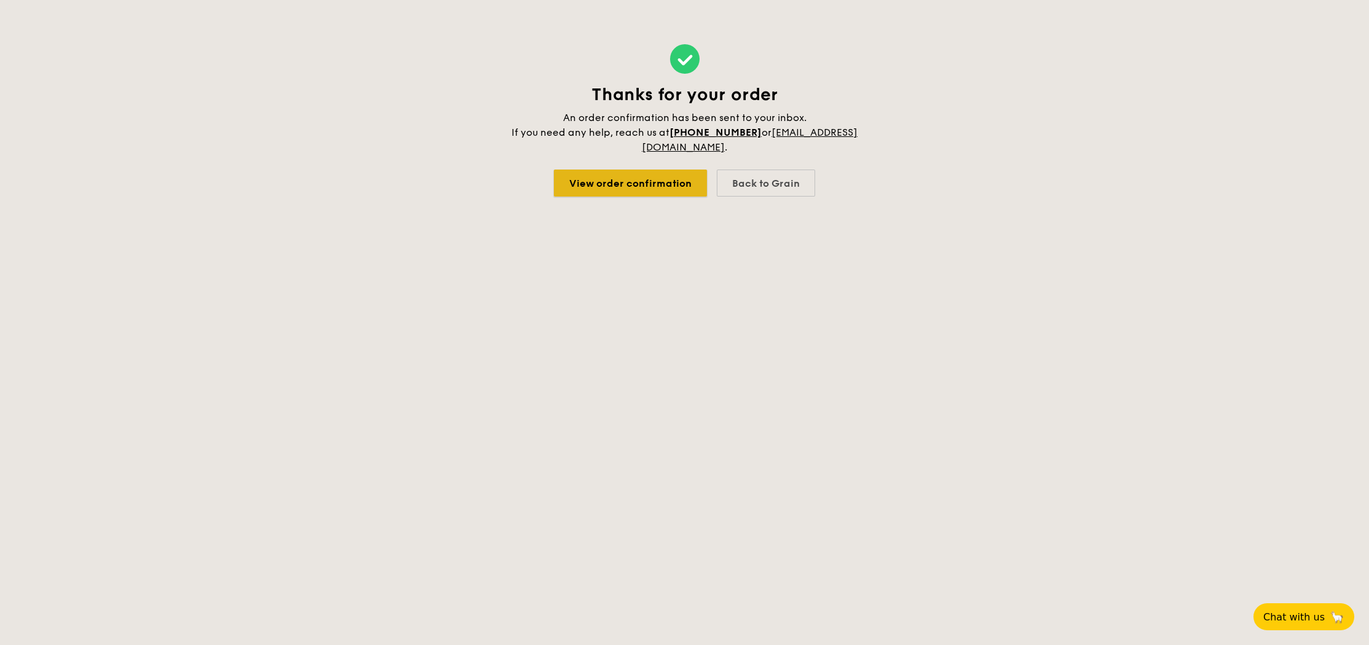
click at [631, 172] on link "View order confirmation" at bounding box center [630, 183] width 153 height 27
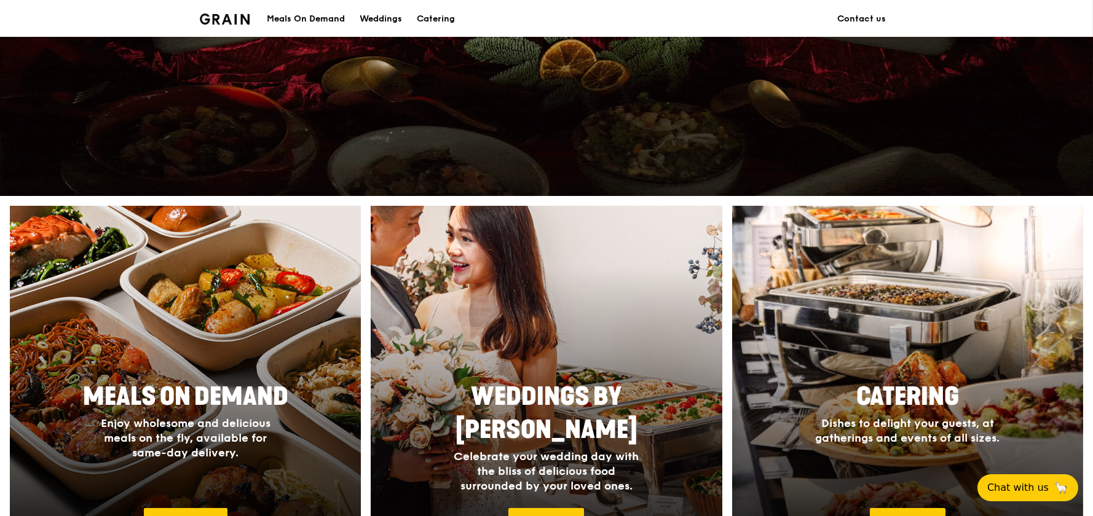
scroll to position [369, 0]
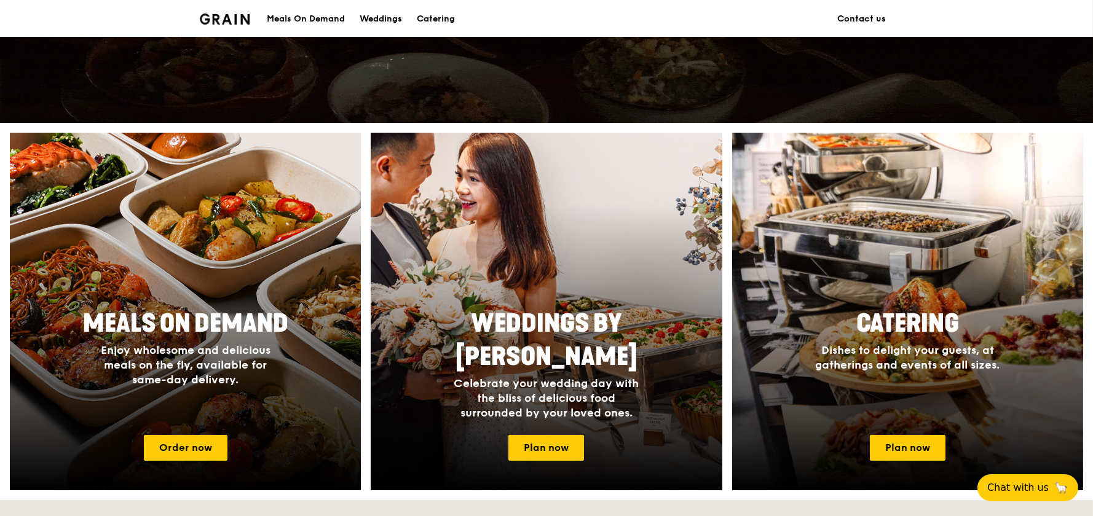
click at [849, 15] on link "Contact us" at bounding box center [861, 19] width 63 height 37
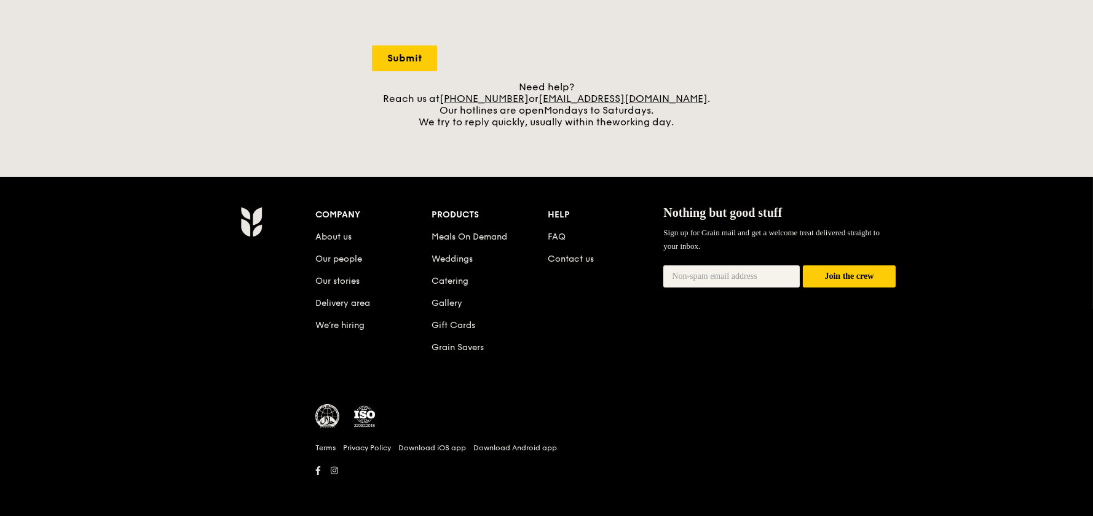
scroll to position [350, 0]
